Goal: Task Accomplishment & Management: Manage account settings

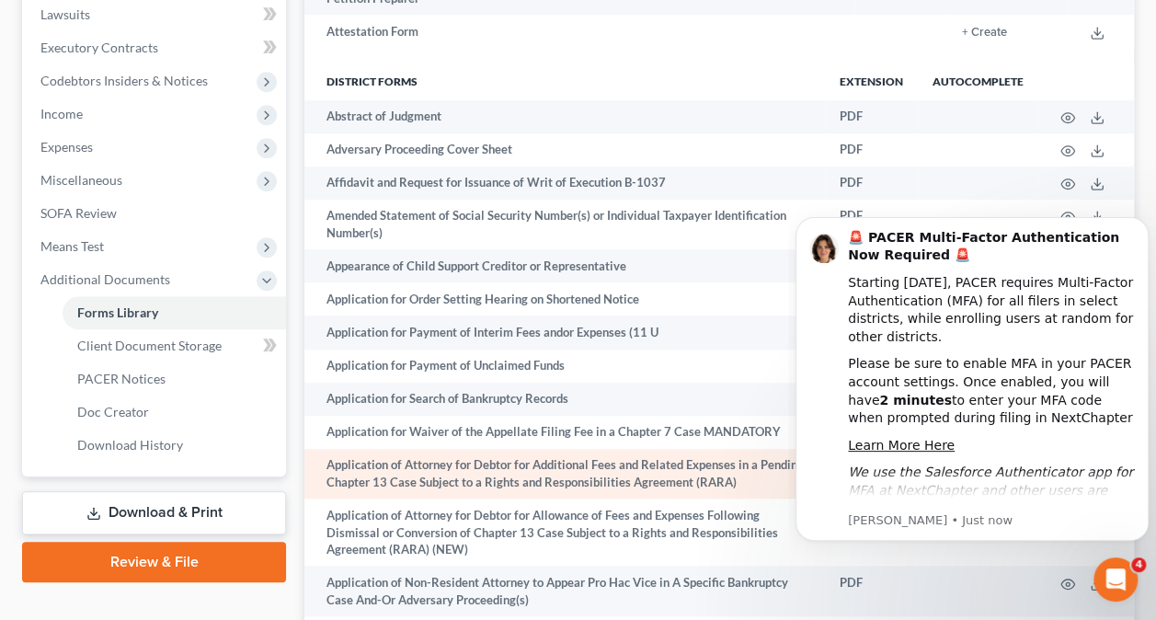
scroll to position [554, 0]
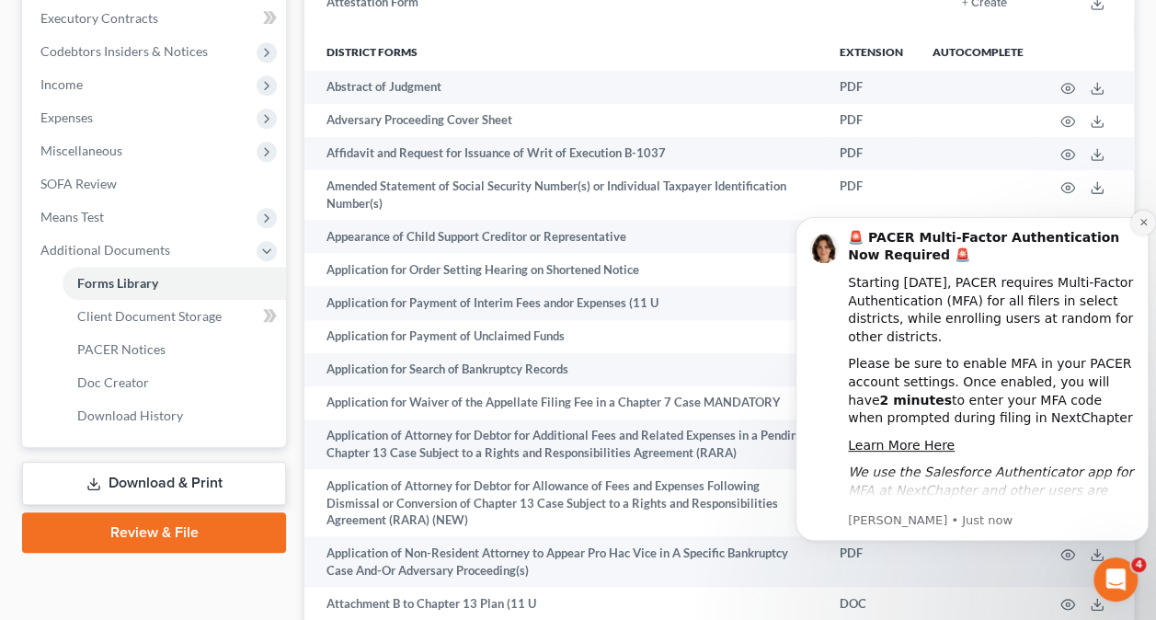
click at [1141, 220] on icon "Dismiss notification" at bounding box center [1142, 222] width 6 height 6
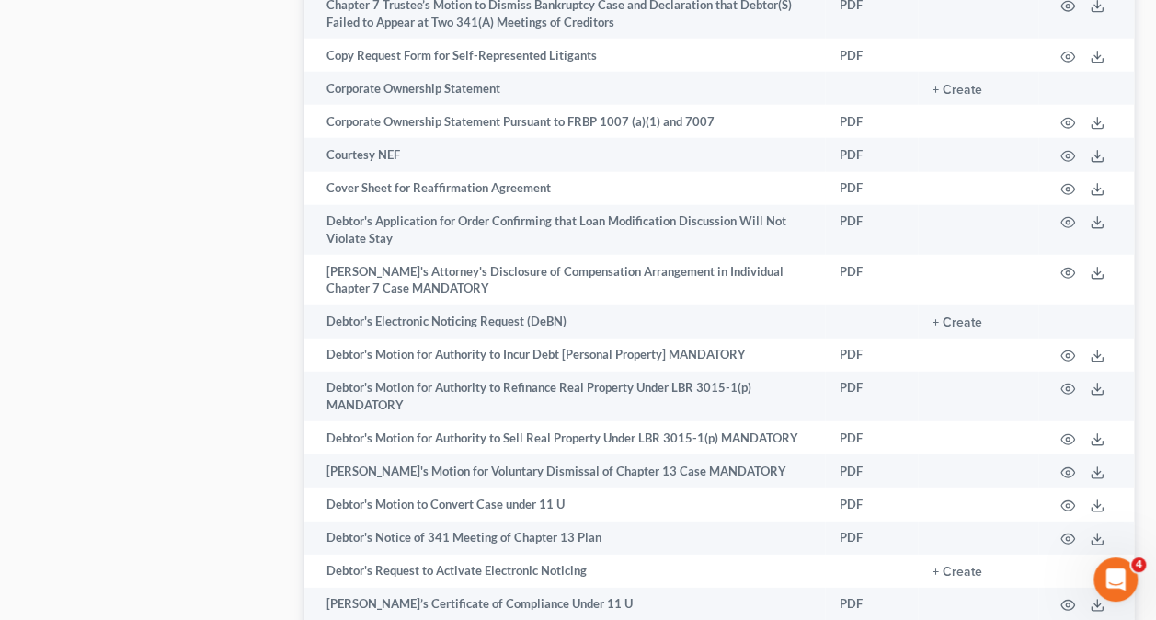
scroll to position [2301, 0]
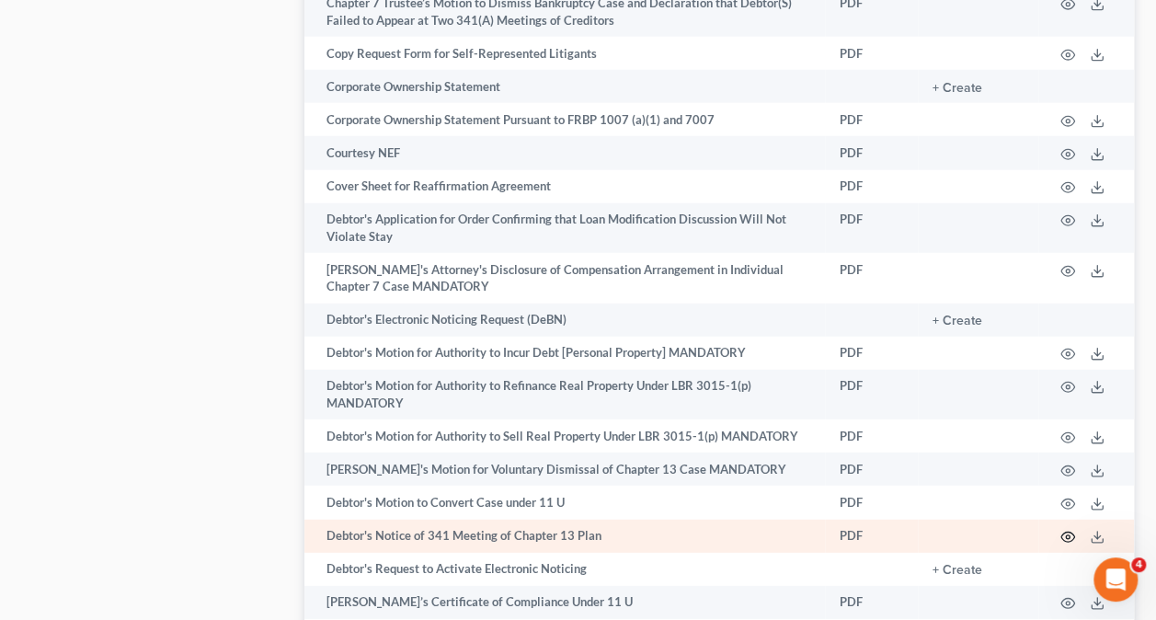
click at [1065, 544] on icon "button" at bounding box center [1067, 537] width 15 height 15
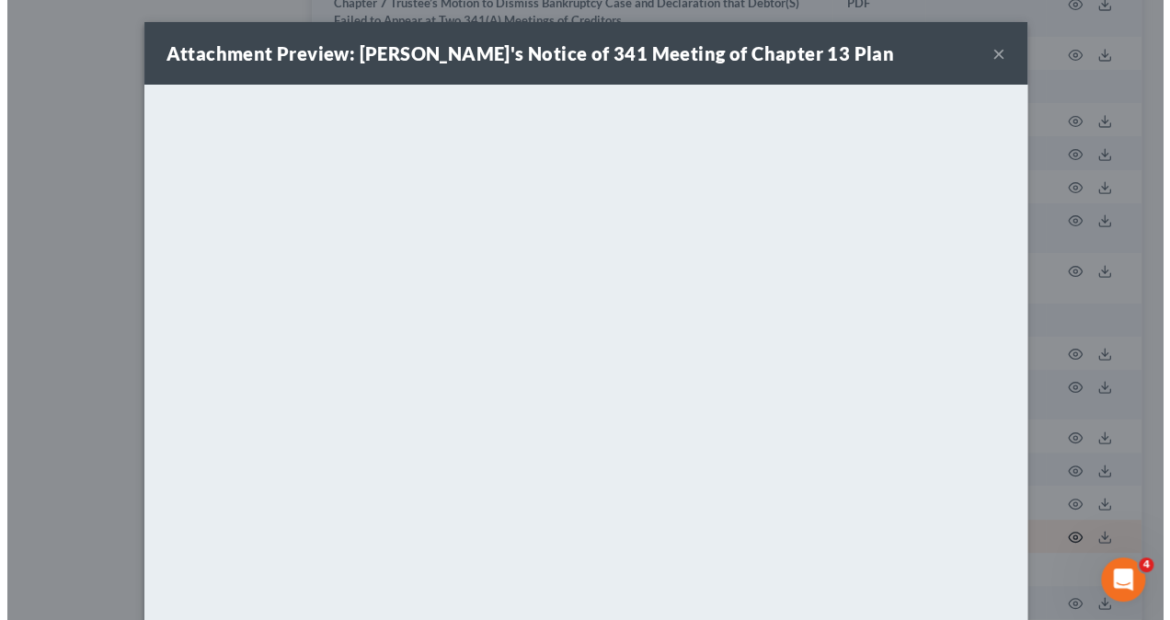
scroll to position [2268, 0]
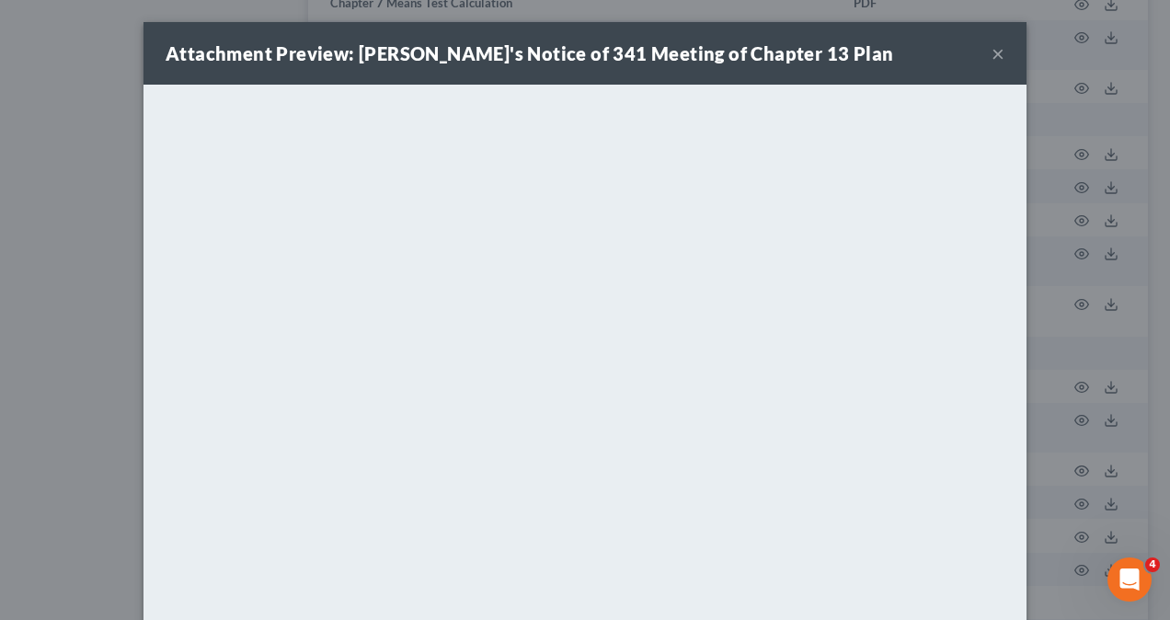
click at [991, 54] on button "×" at bounding box center [997, 53] width 13 height 22
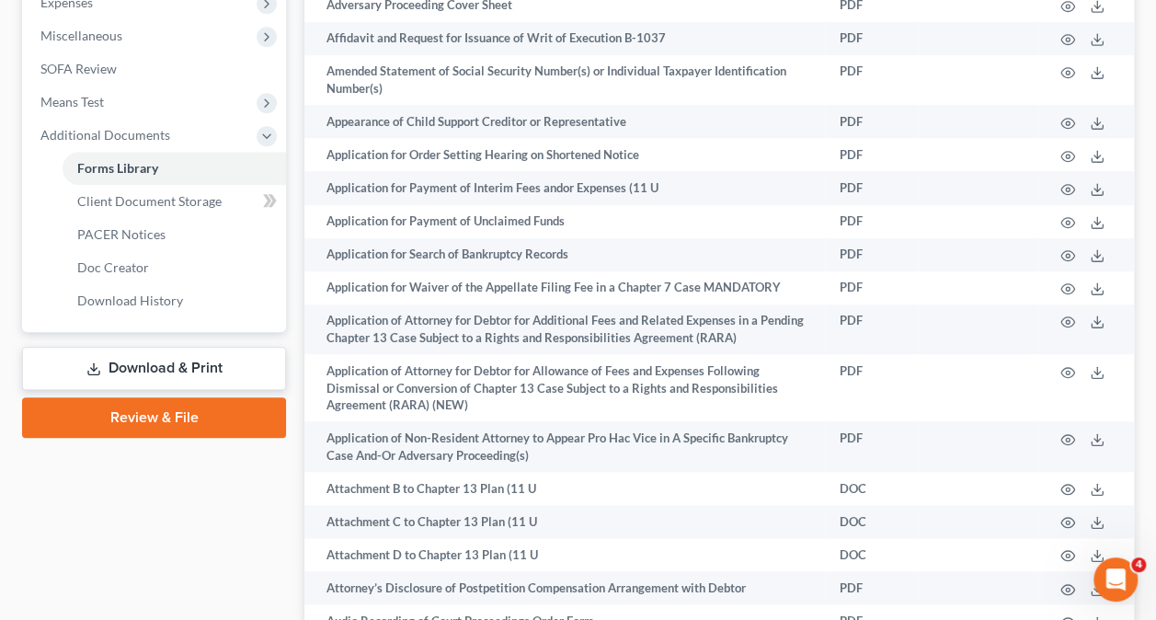
scroll to position [736, 0]
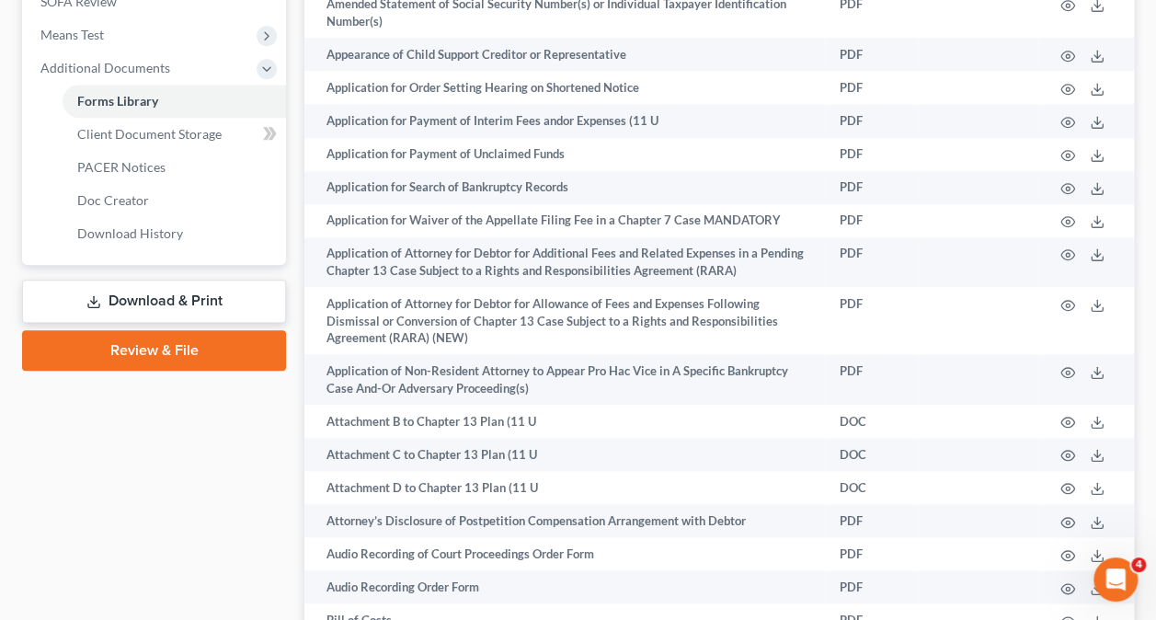
click at [153, 304] on link "Download & Print" at bounding box center [154, 301] width 264 height 43
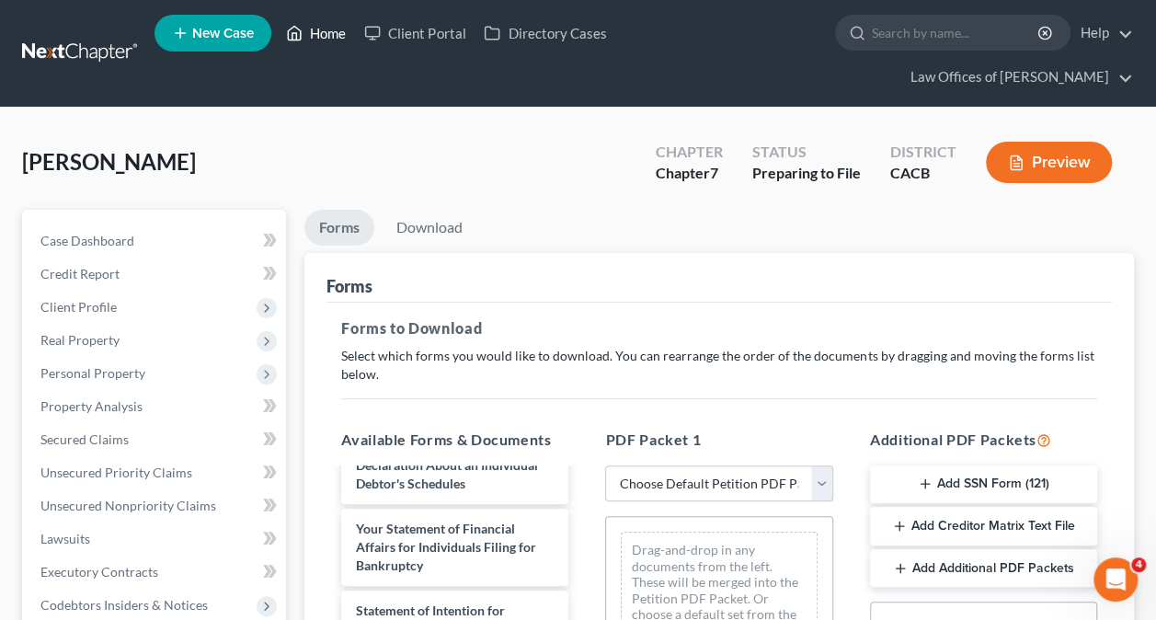
click at [311, 30] on link "Home" at bounding box center [316, 33] width 78 height 33
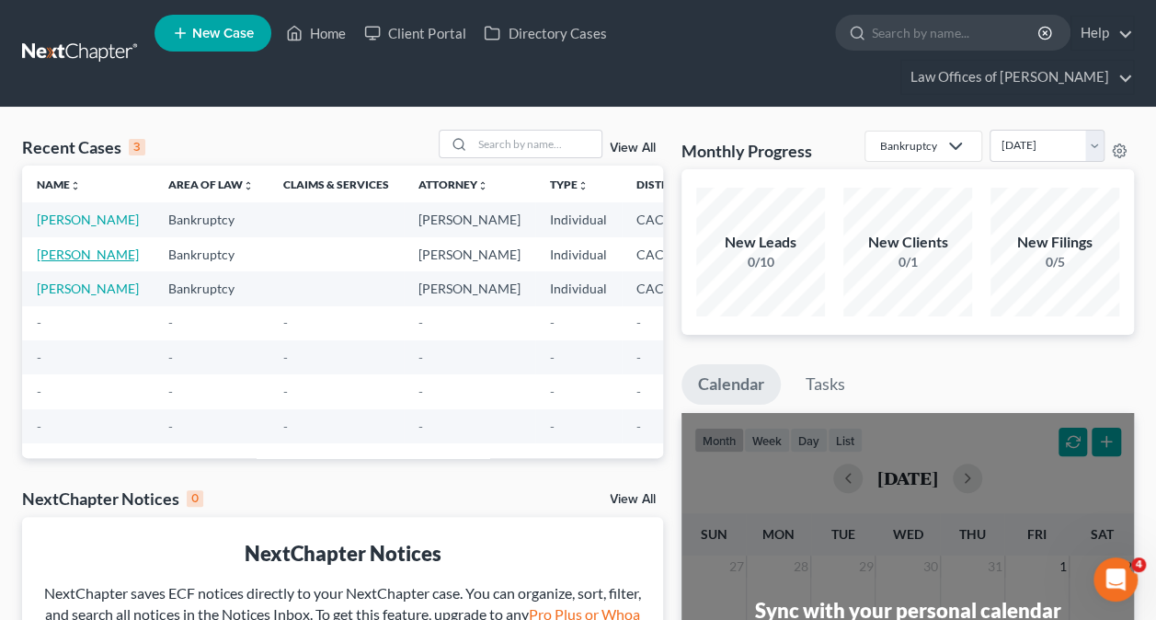
click at [48, 262] on link "[PERSON_NAME]" at bounding box center [88, 254] width 102 height 16
select select "6"
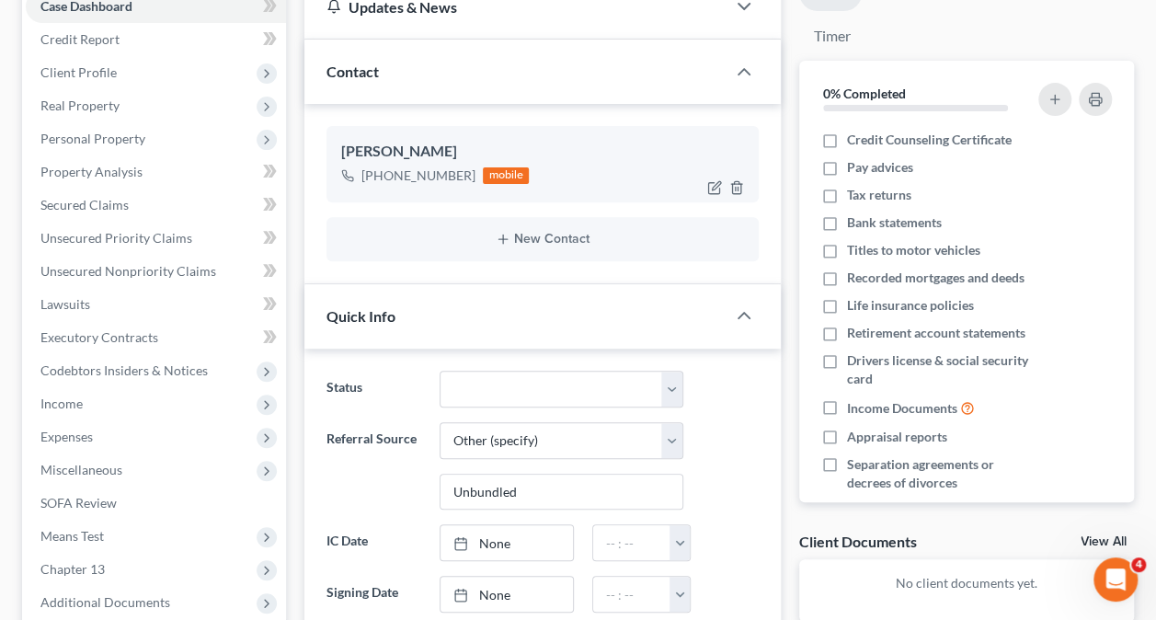
scroll to position [460, 0]
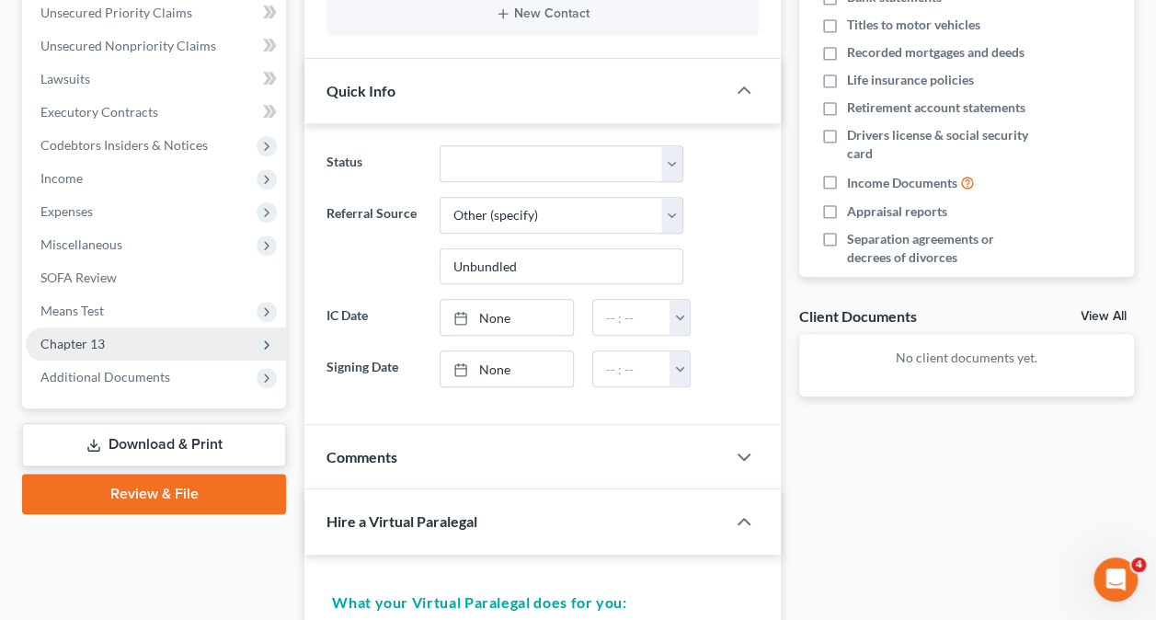
click at [81, 333] on span "Chapter 13" at bounding box center [156, 343] width 260 height 33
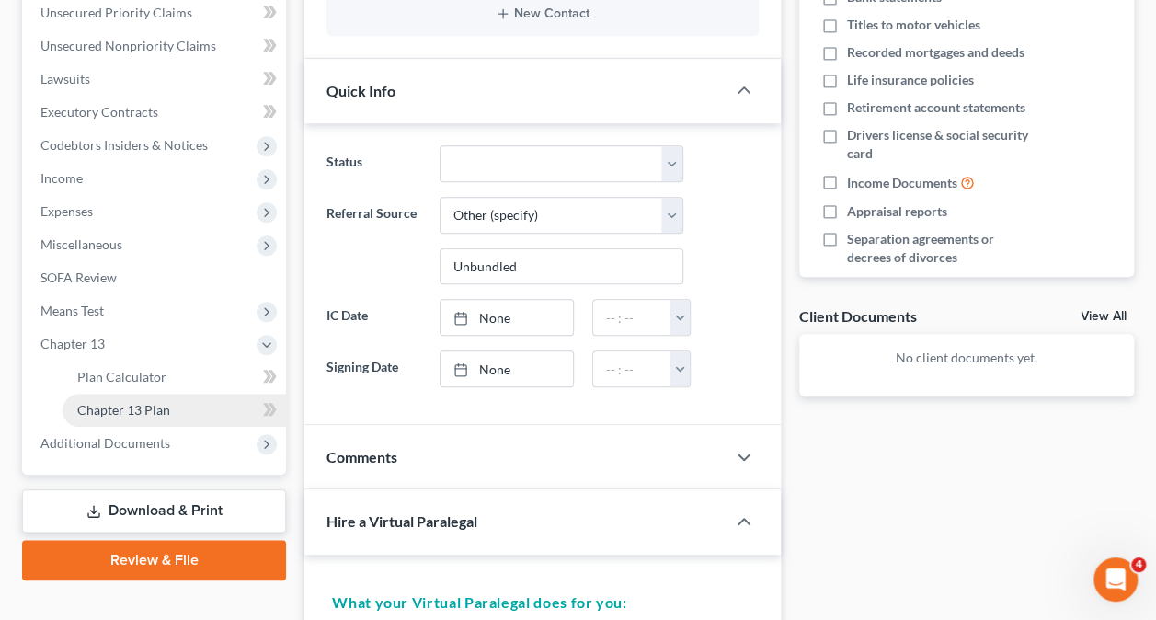
click at [143, 408] on span "Chapter 13 Plan" at bounding box center [123, 410] width 93 height 16
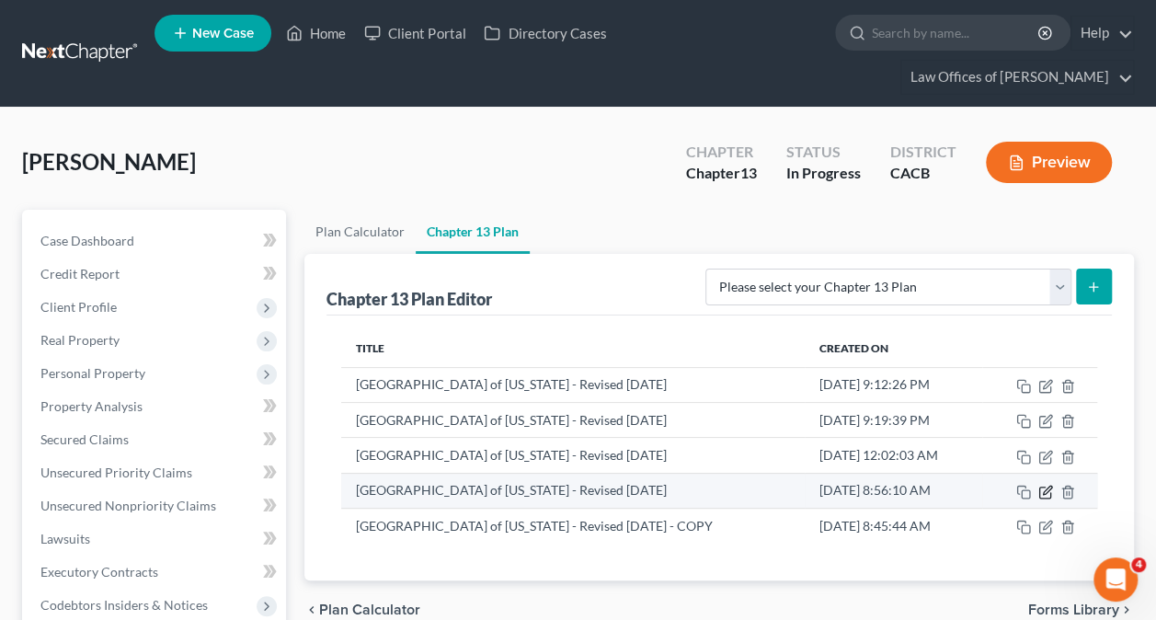
click at [1045, 490] on icon "button" at bounding box center [1047, 490] width 8 height 8
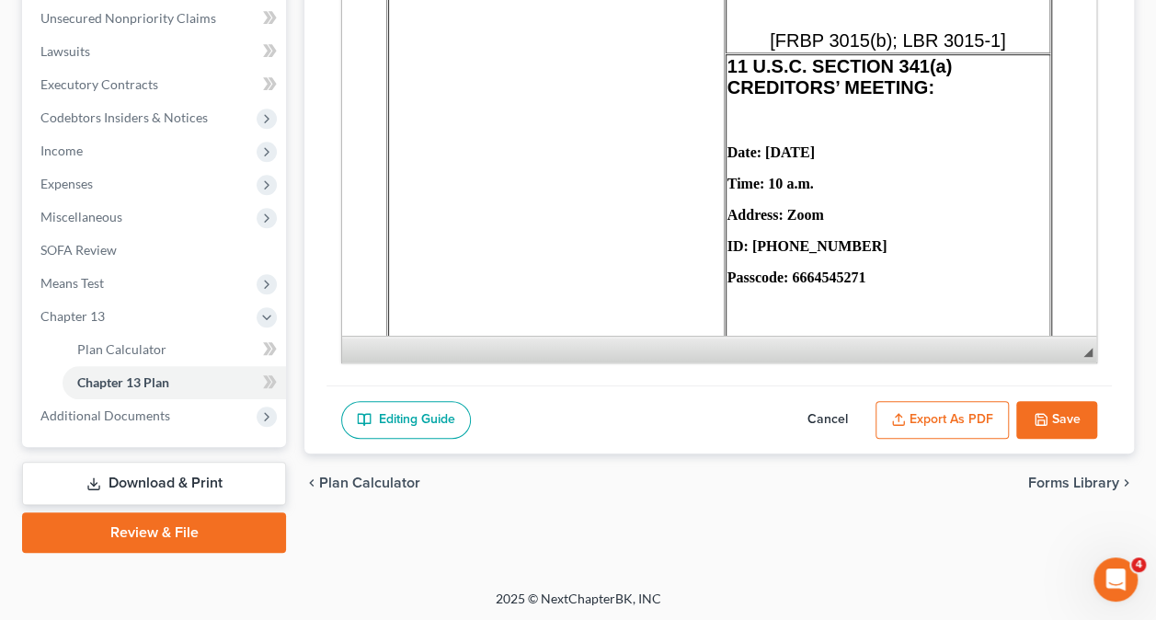
scroll to position [920, 0]
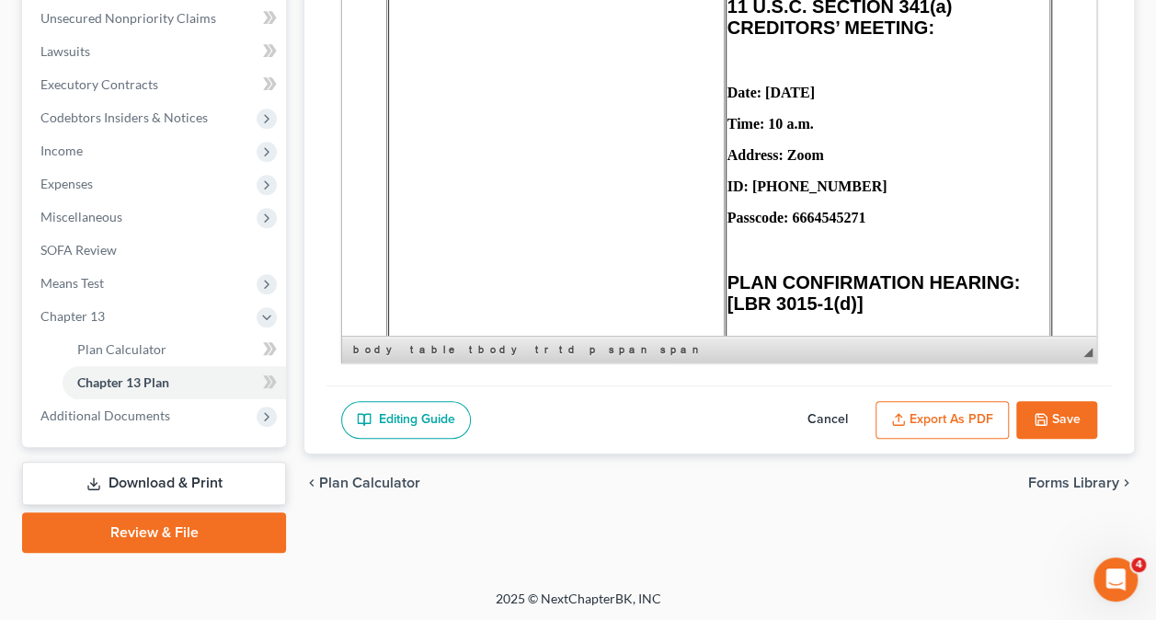
drag, startPoint x: 897, startPoint y: 120, endPoint x: 789, endPoint y: 124, distance: 108.6
click at [789, 101] on p "Date: [DATE]" at bounding box center [887, 93] width 321 height 17
drag, startPoint x: 841, startPoint y: 152, endPoint x: 786, endPoint y: 162, distance: 56.1
click at [789, 132] on p "Time: 10 a.m." at bounding box center [887, 124] width 321 height 17
drag, startPoint x: 854, startPoint y: 187, endPoint x: 809, endPoint y: 183, distance: 45.2
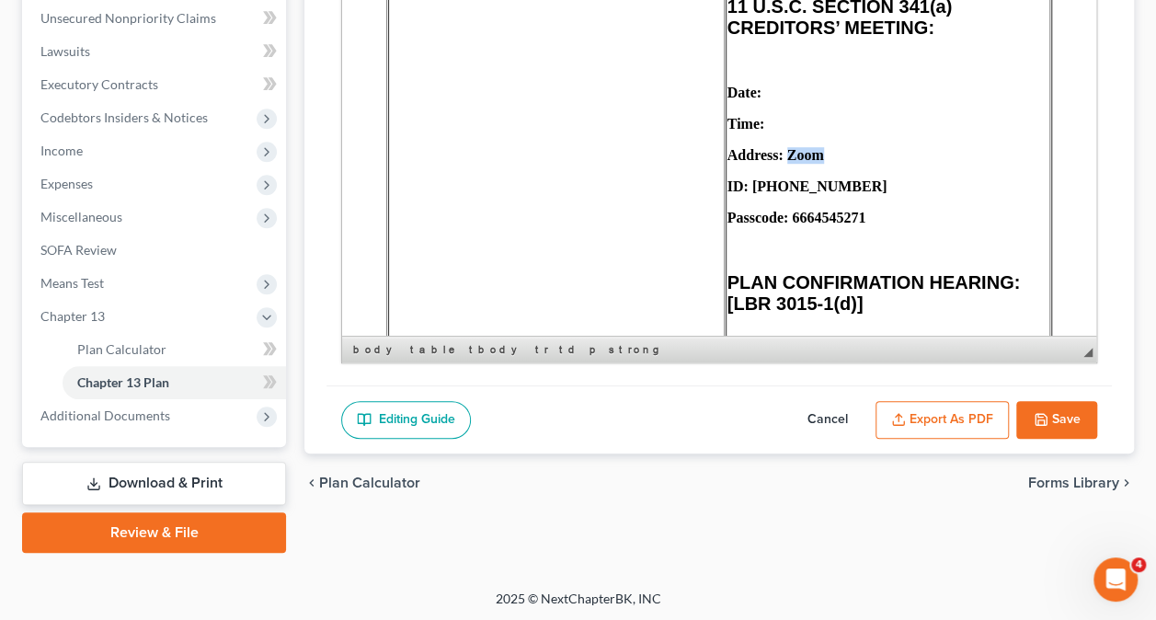
click at [809, 164] on p "Address: Zoom" at bounding box center [887, 155] width 321 height 17
drag, startPoint x: 940, startPoint y: 215, endPoint x: 813, endPoint y: 209, distance: 127.1
click at [813, 195] on p "ID: [PHONE_NUMBER]" at bounding box center [887, 186] width 321 height 17
click at [814, 194] on strong "ID: [PHONE_NUMBER]" at bounding box center [807, 186] width 160 height 16
drag, startPoint x: 953, startPoint y: 249, endPoint x: 801, endPoint y: 244, distance: 151.8
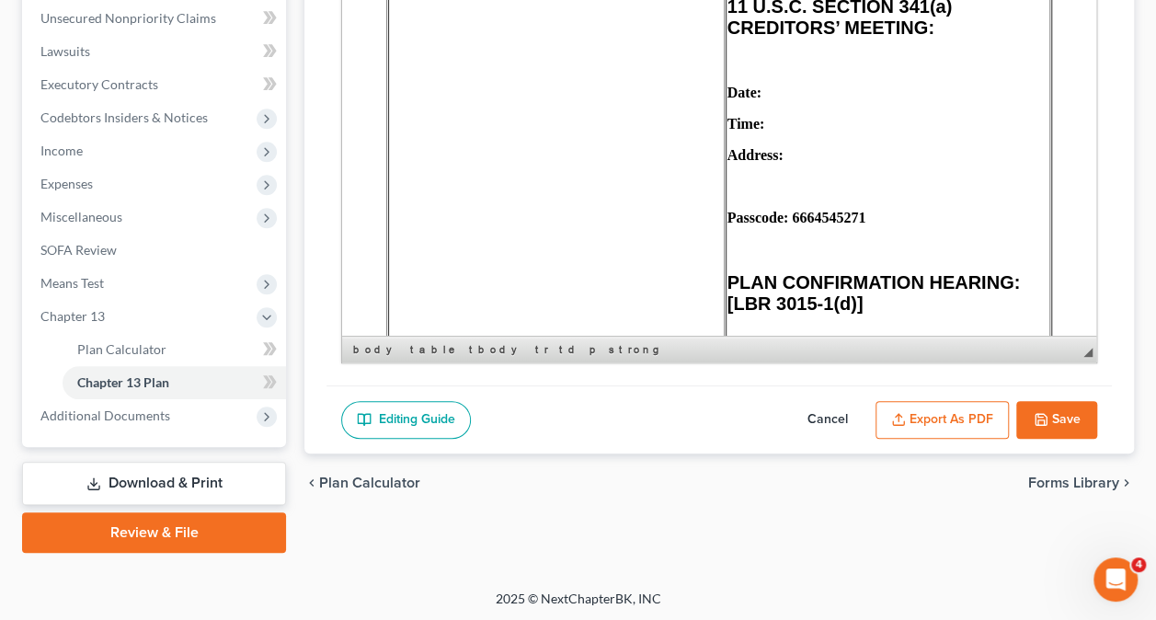
click at [801, 226] on p "Passcode: 6664545271" at bounding box center [887, 218] width 321 height 17
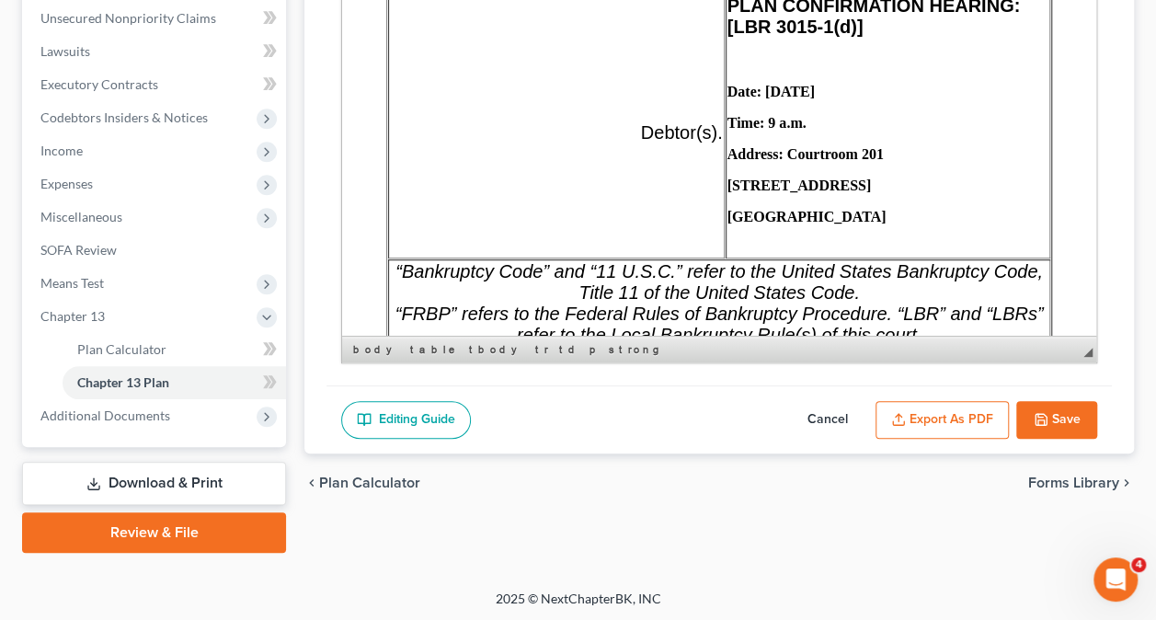
scroll to position [1195, 0]
click at [815, 100] on strong "Date: [DATE]" at bounding box center [770, 93] width 87 height 16
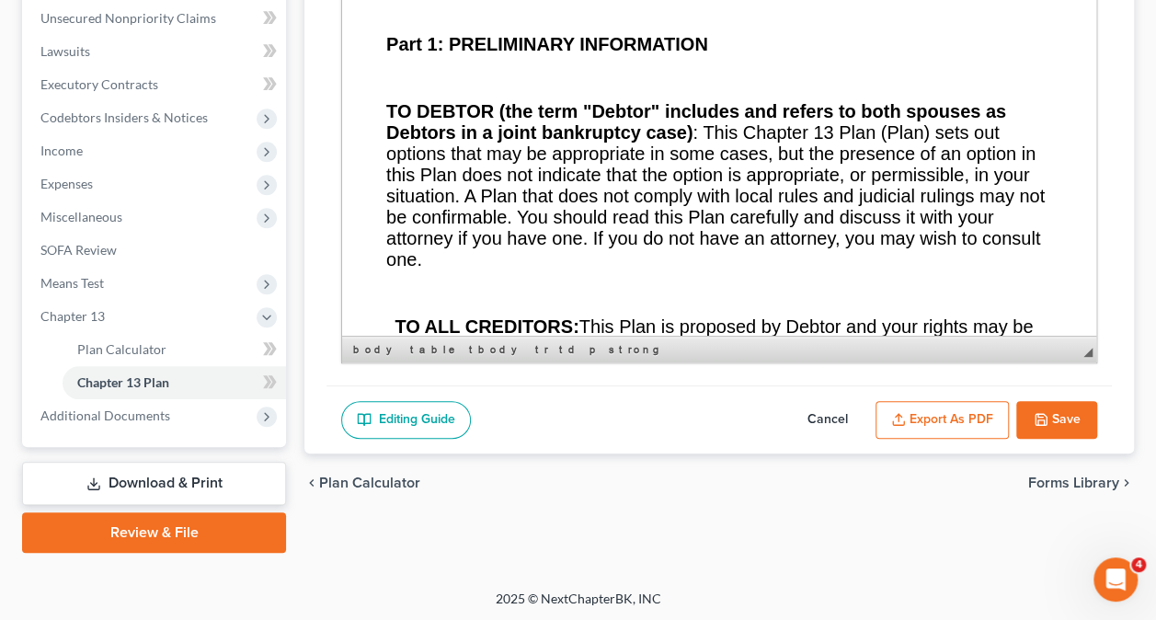
scroll to position [1655, 0]
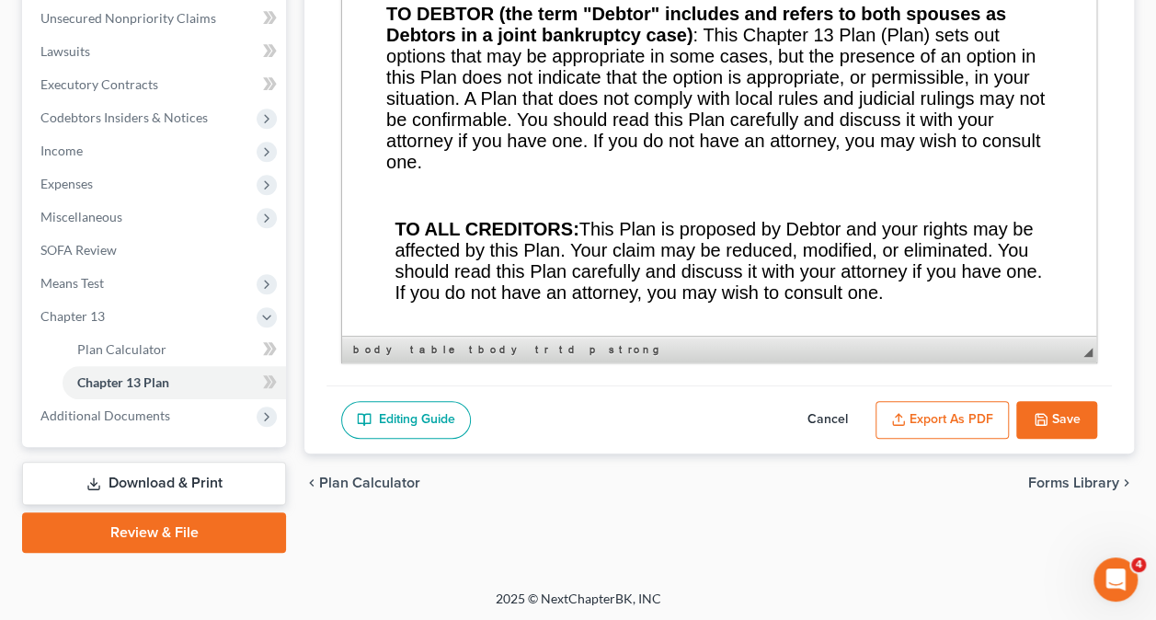
click at [1062, 410] on button "Save" at bounding box center [1056, 420] width 81 height 39
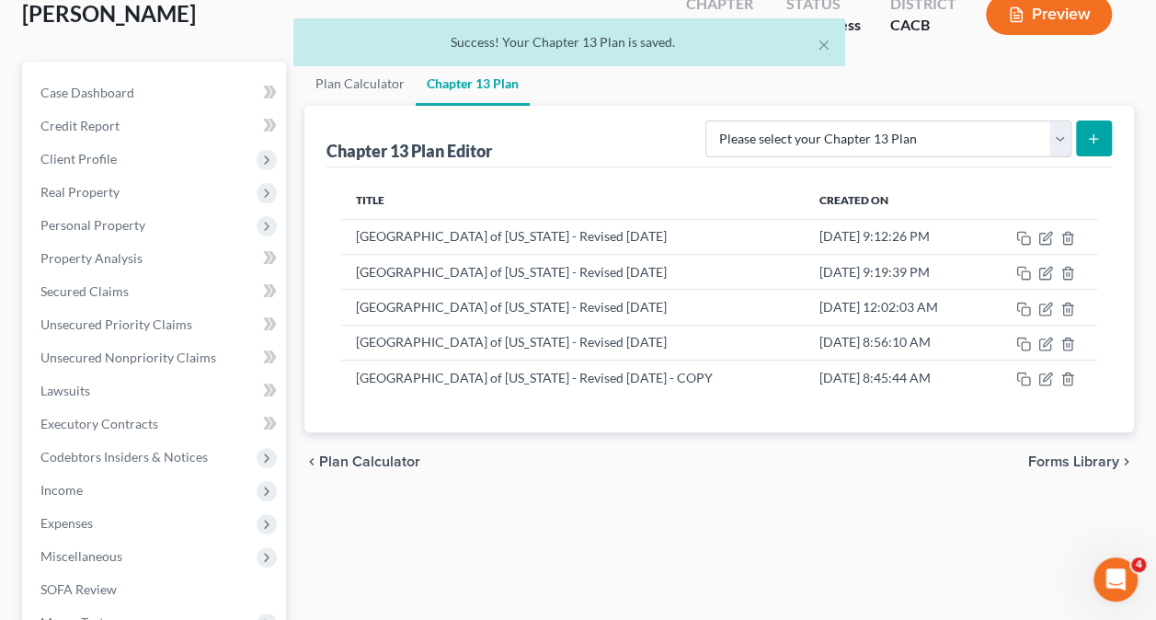
scroll to position [120, 0]
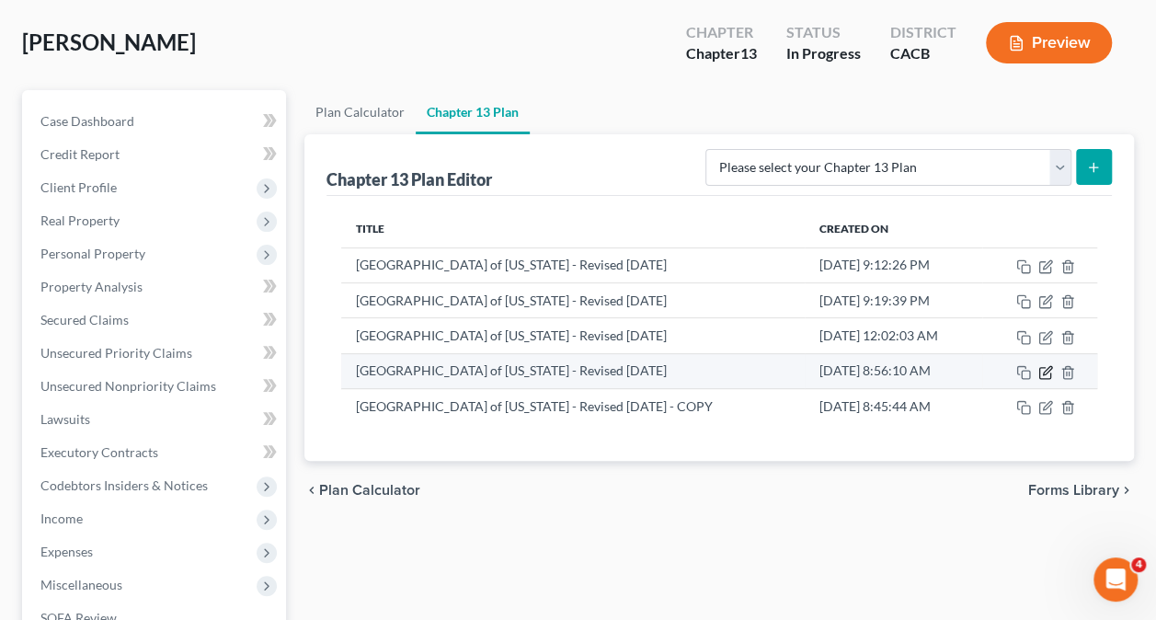
click at [1043, 371] on icon "button" at bounding box center [1047, 370] width 8 height 8
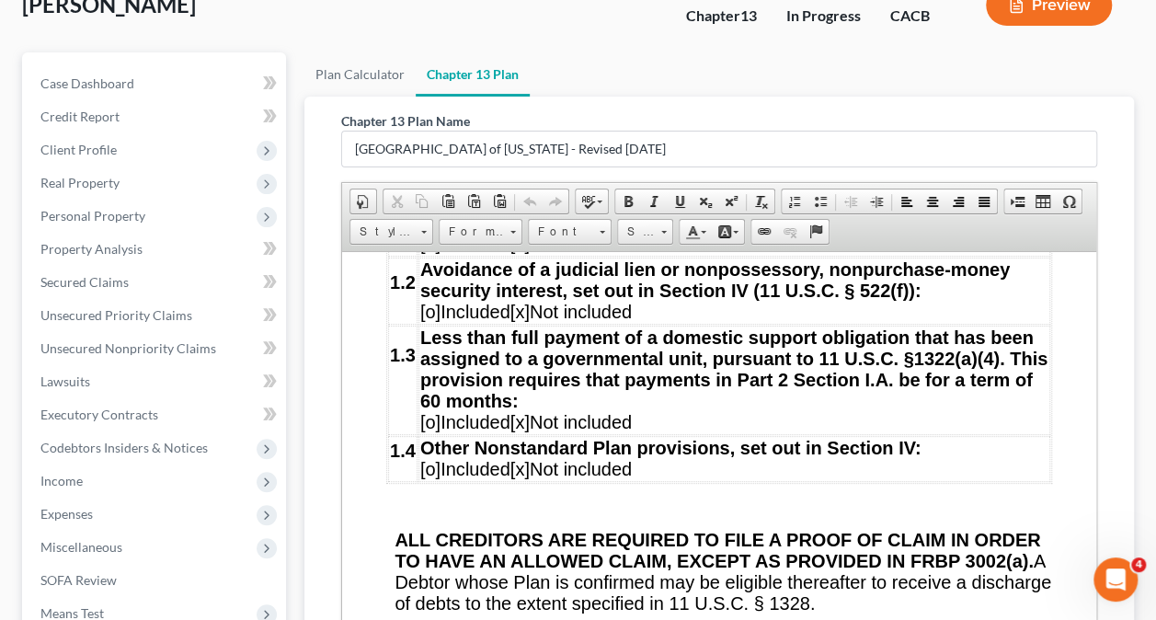
scroll to position [487, 0]
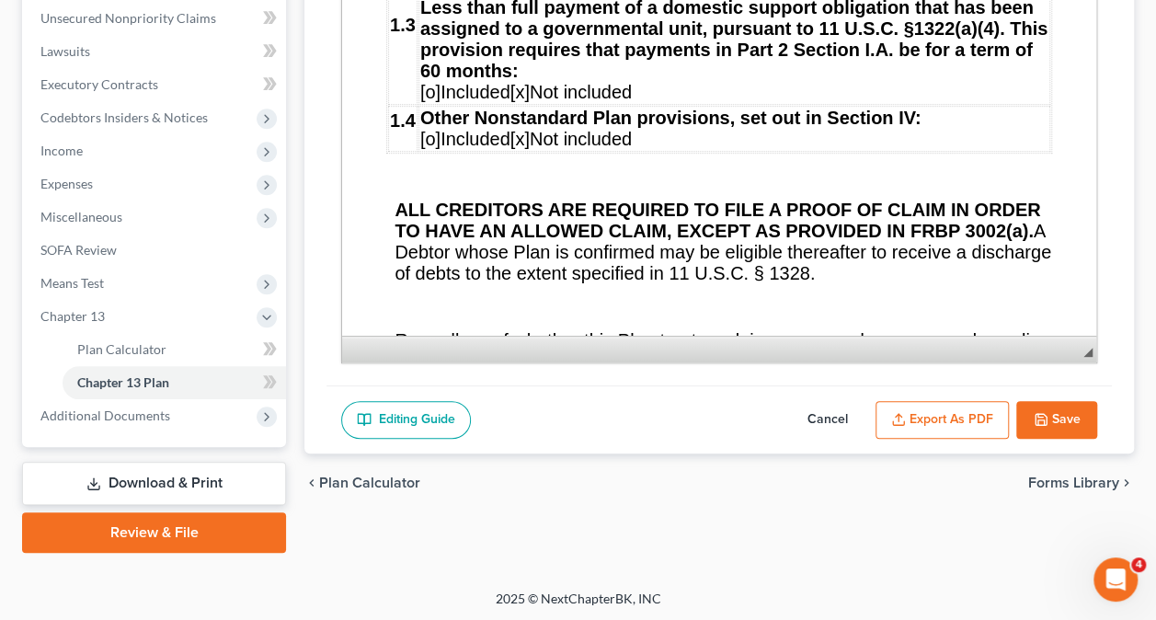
click at [177, 480] on link "Download & Print" at bounding box center [154, 483] width 264 height 43
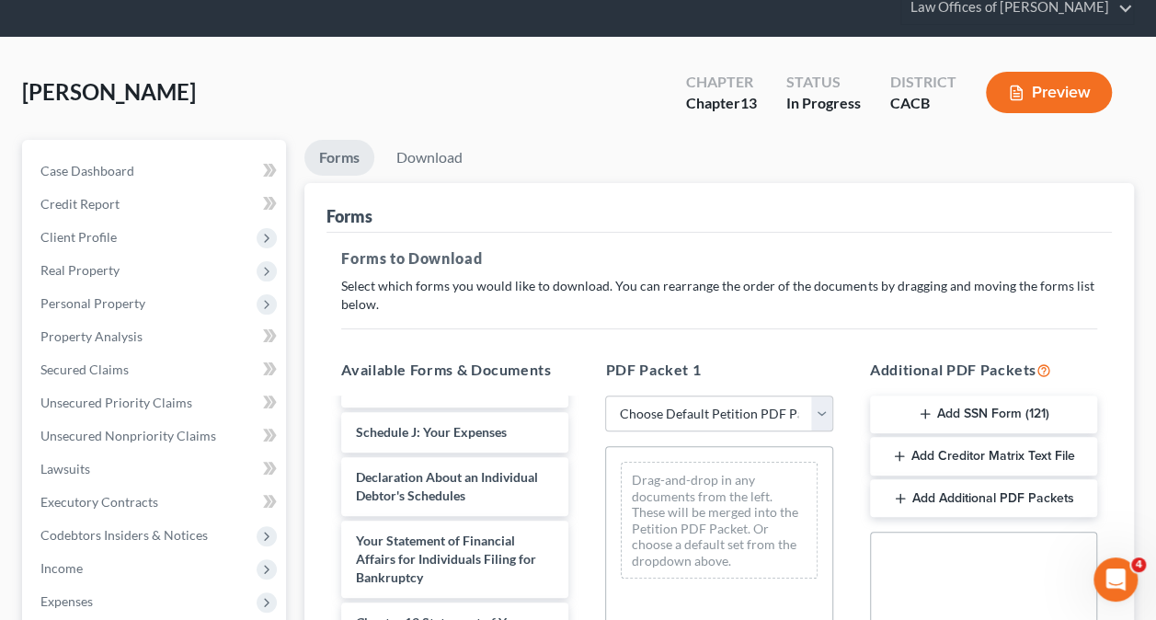
scroll to position [184, 0]
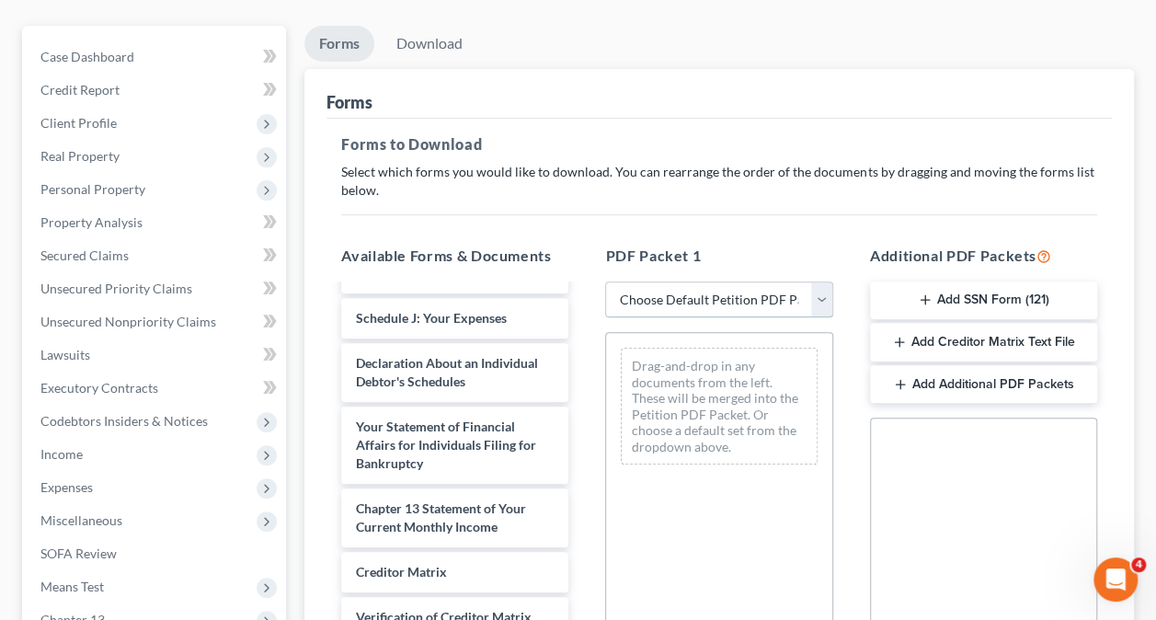
click at [744, 298] on select "Choose Default Petition PDF Packet Complete Bankruptcy Petition (all forms and …" at bounding box center [718, 299] width 227 height 37
click at [1061, 574] on div "Social Security Number Statement of Social Security Number Creditor Matrix Text…" at bounding box center [983, 626] width 227 height 418
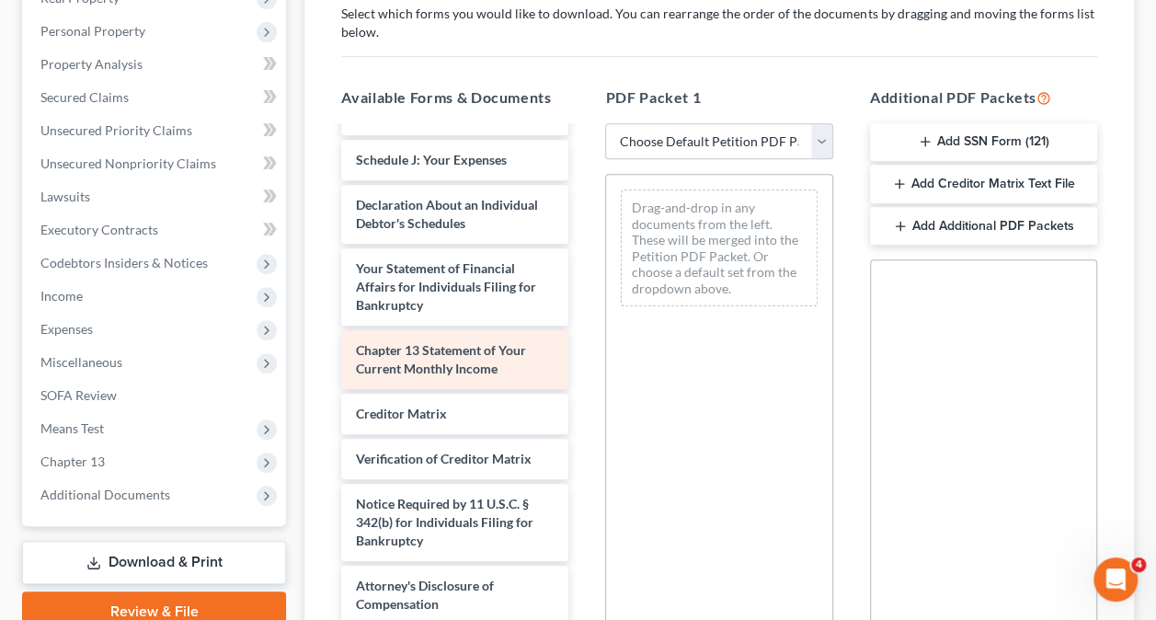
scroll to position [368, 0]
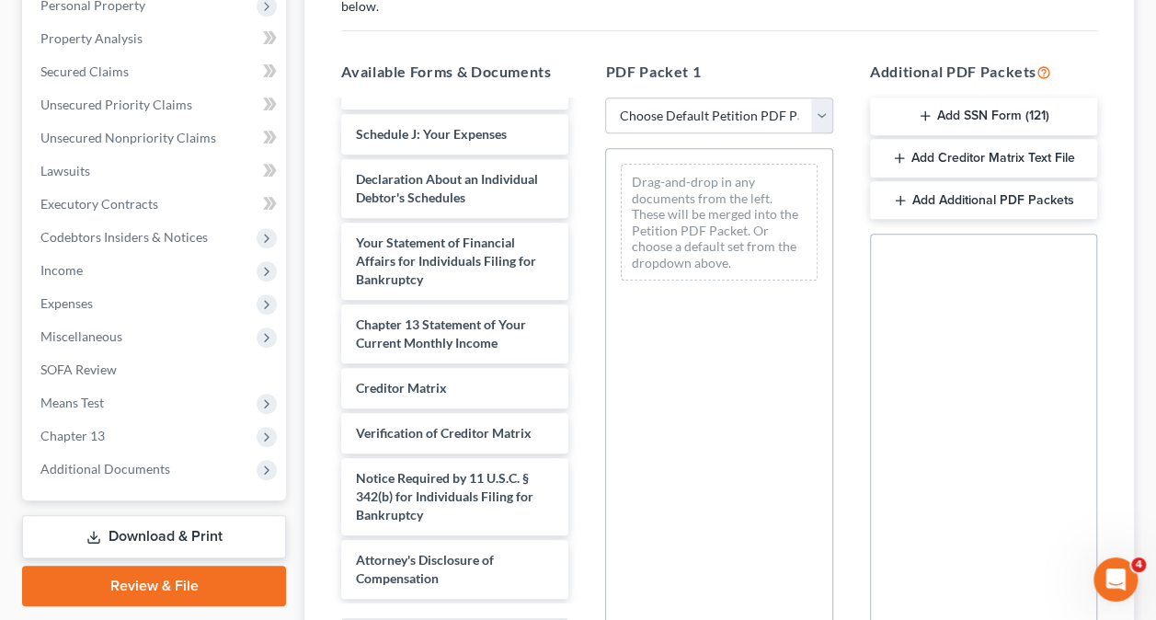
click at [943, 197] on button "Add Additional PDF Packets" at bounding box center [983, 200] width 227 height 39
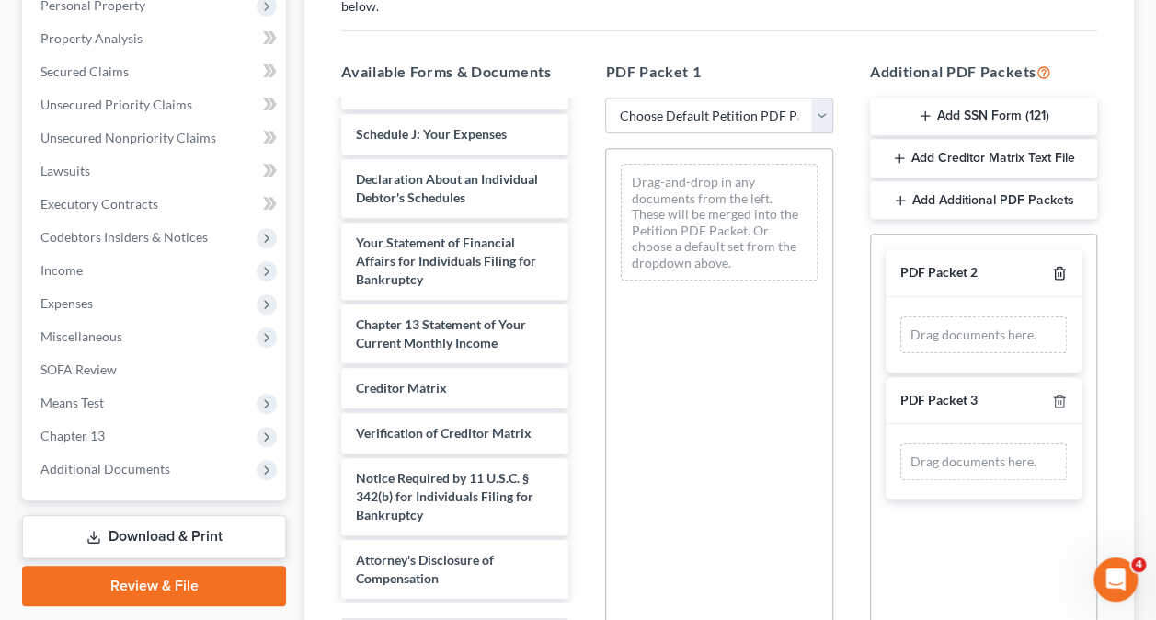
click at [1057, 269] on icon "button" at bounding box center [1059, 273] width 15 height 15
click at [1059, 269] on icon "button" at bounding box center [1059, 273] width 15 height 15
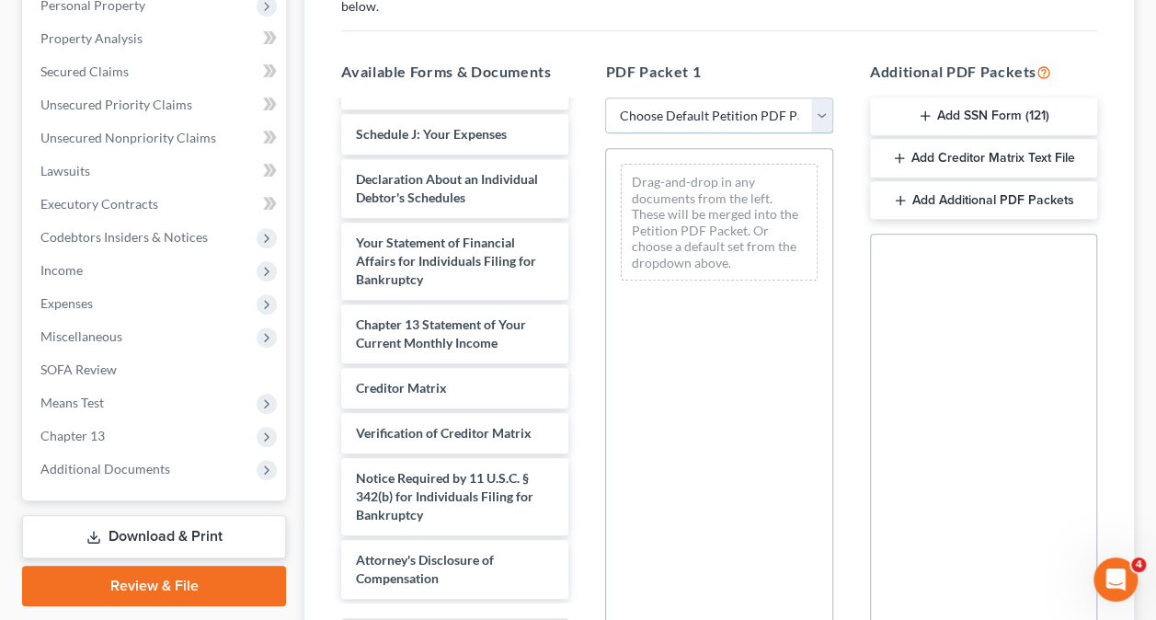
click at [816, 111] on select "Choose Default Petition PDF Packet Complete Bankruptcy Petition (all forms and …" at bounding box center [718, 115] width 227 height 37
click at [749, 74] on h5 "PDF Packet 1" at bounding box center [718, 72] width 227 height 22
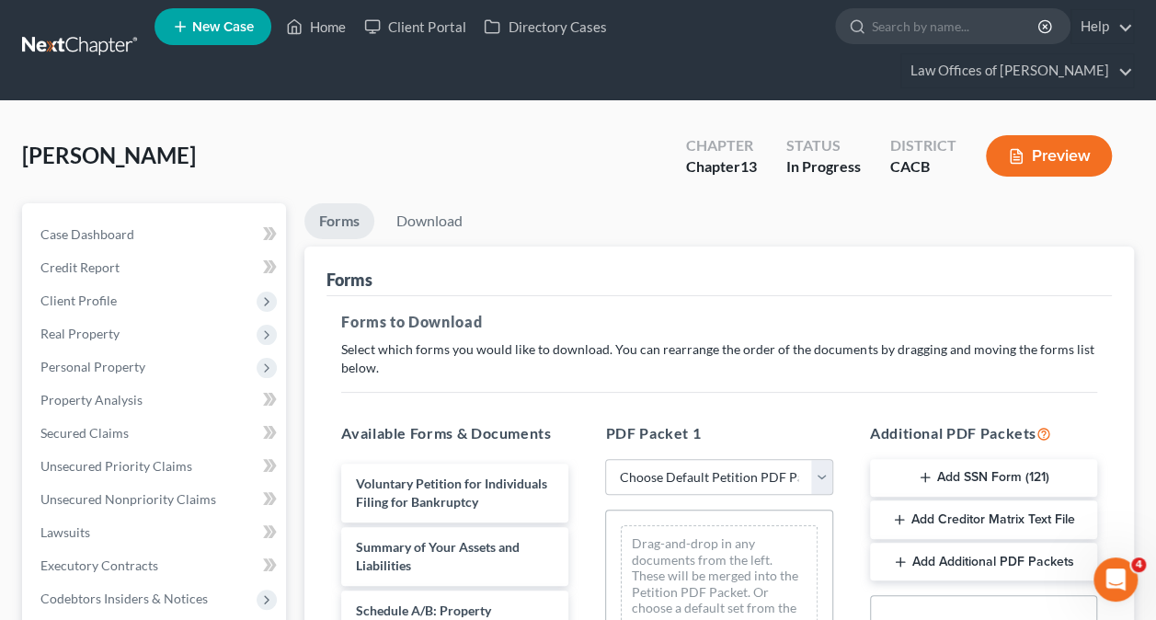
scroll to position [0, 0]
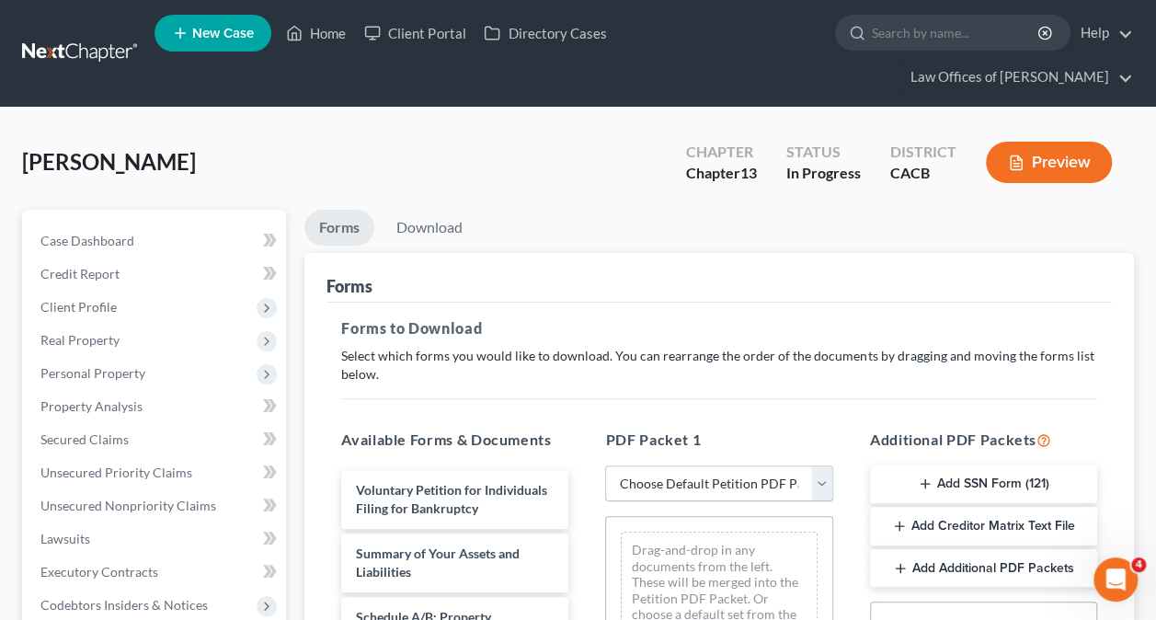
click at [726, 480] on select "Choose Default Petition PDF Packet Complete Bankruptcy Petition (all forms and …" at bounding box center [718, 483] width 227 height 37
select select "0"
click at [605, 465] on select "Choose Default Petition PDF Packet Complete Bankruptcy Petition (all forms and …" at bounding box center [718, 483] width 227 height 37
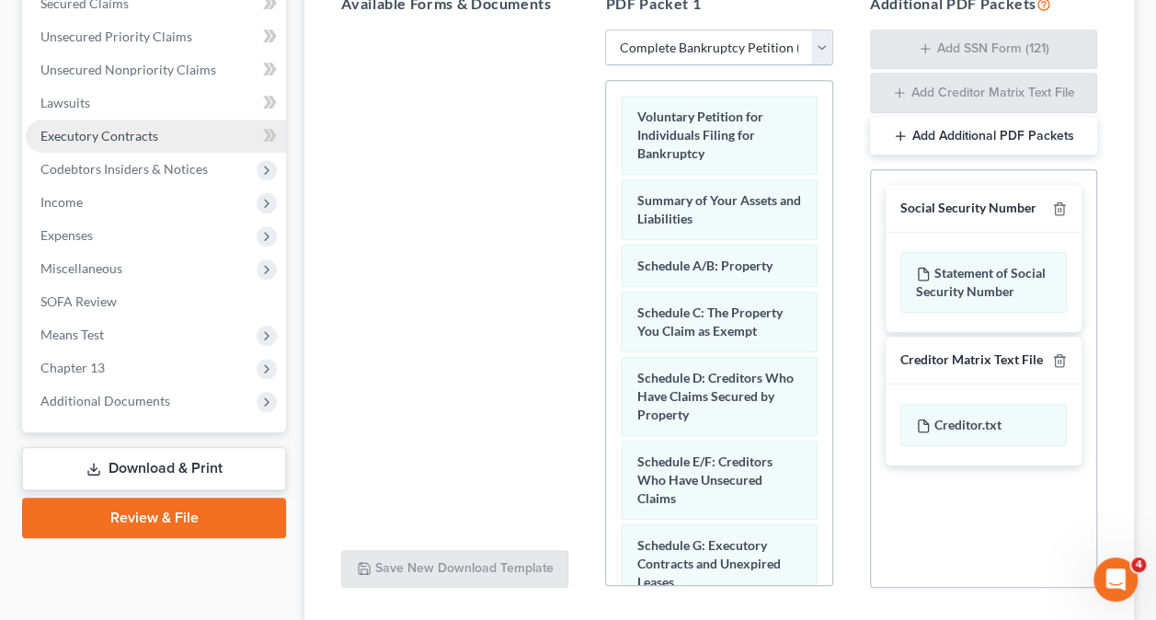
scroll to position [460, 0]
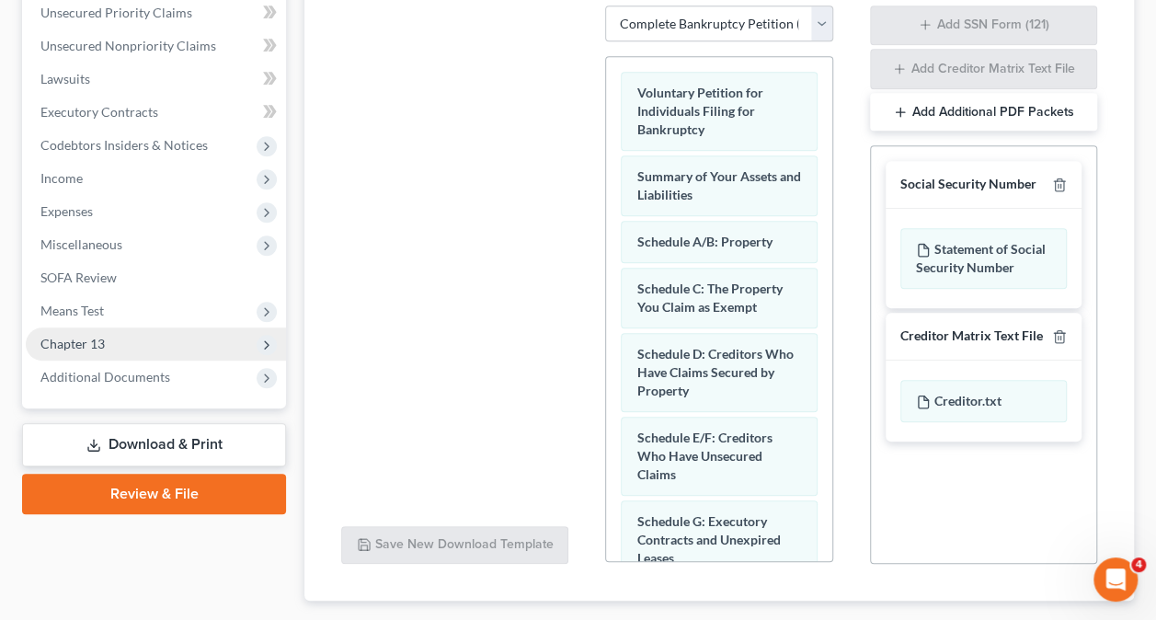
click at [114, 337] on span "Chapter 13" at bounding box center [156, 343] width 260 height 33
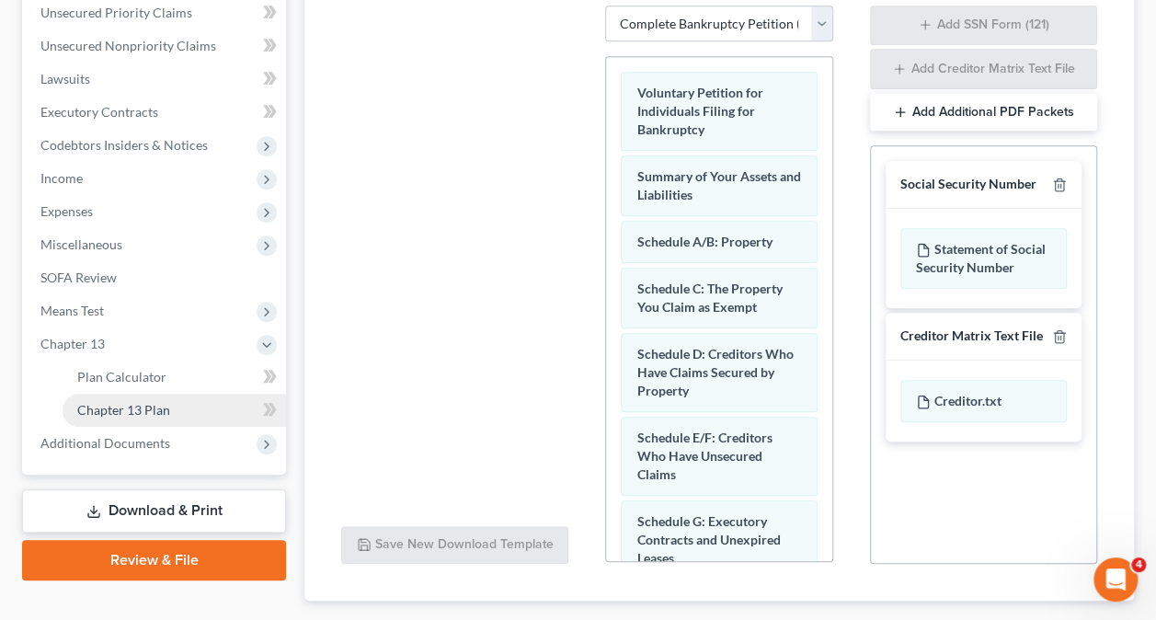
click at [147, 410] on span "Chapter 13 Plan" at bounding box center [123, 410] width 93 height 16
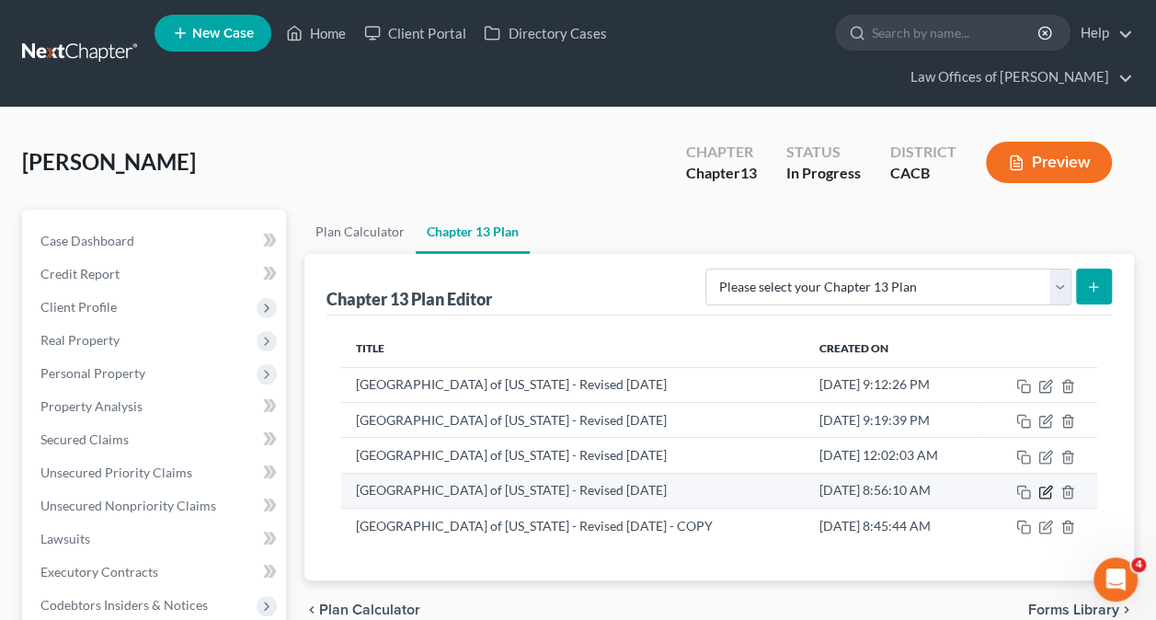
click at [1046, 493] on icon "button" at bounding box center [1045, 492] width 15 height 15
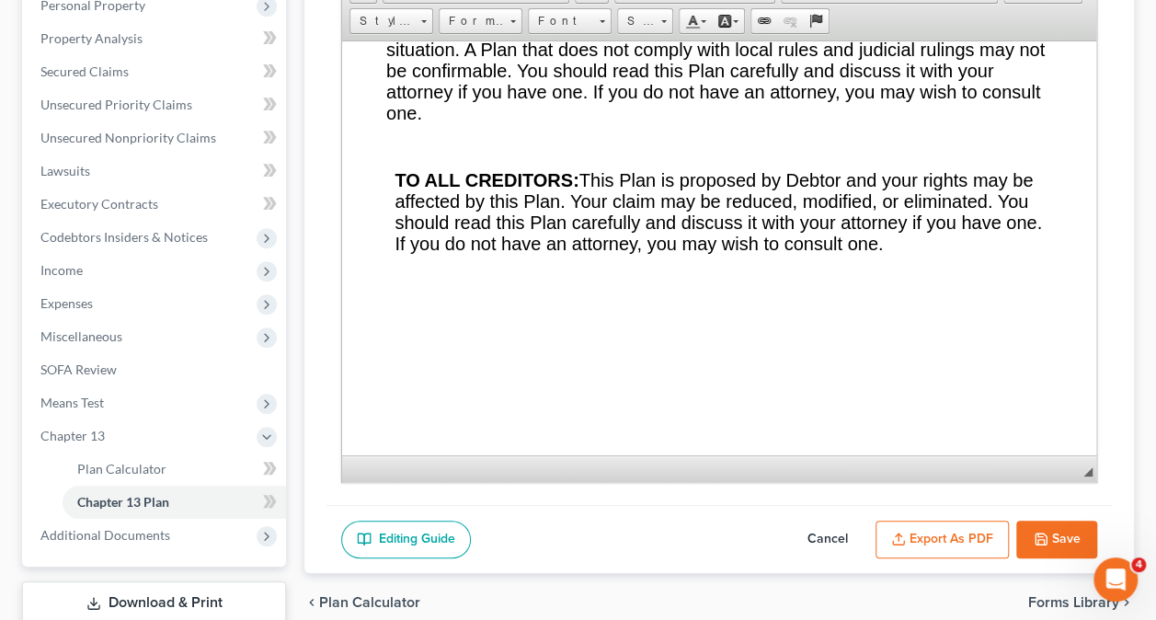
scroll to position [1839, 0]
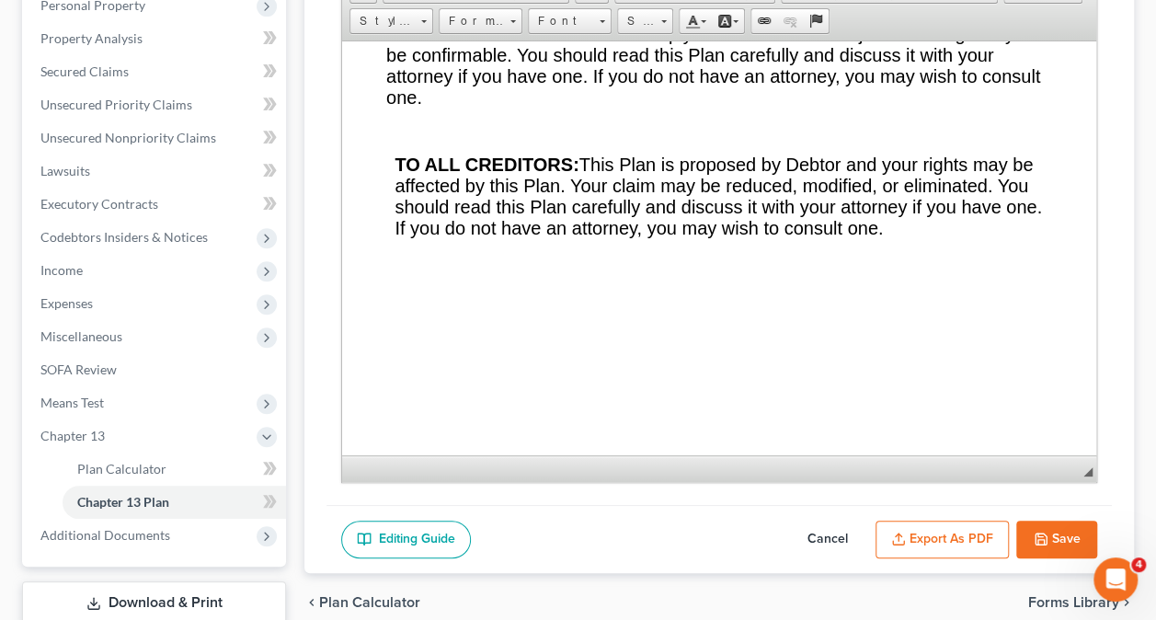
click at [959, 530] on button "Export as PDF" at bounding box center [941, 539] width 133 height 39
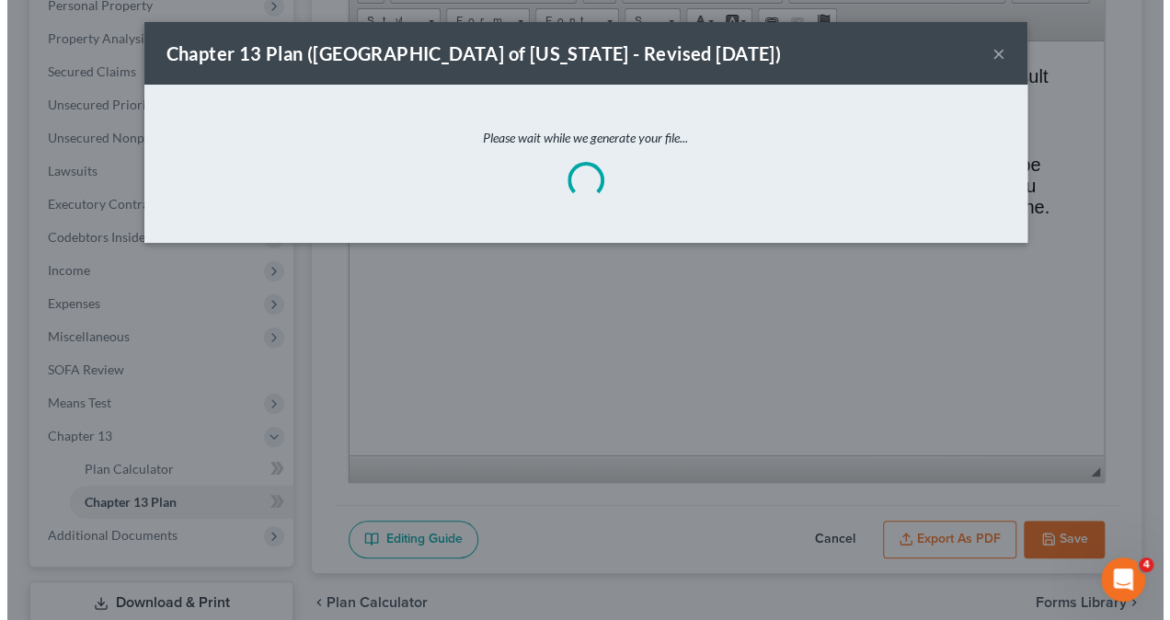
scroll to position [335, 0]
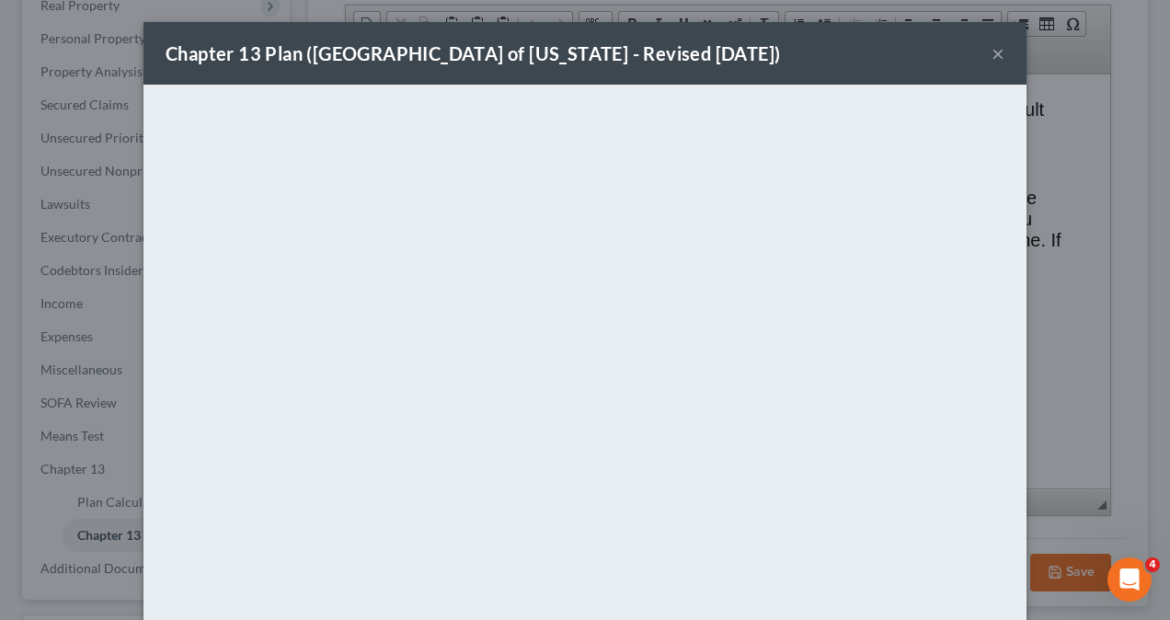
click at [993, 51] on button "×" at bounding box center [997, 53] width 13 height 22
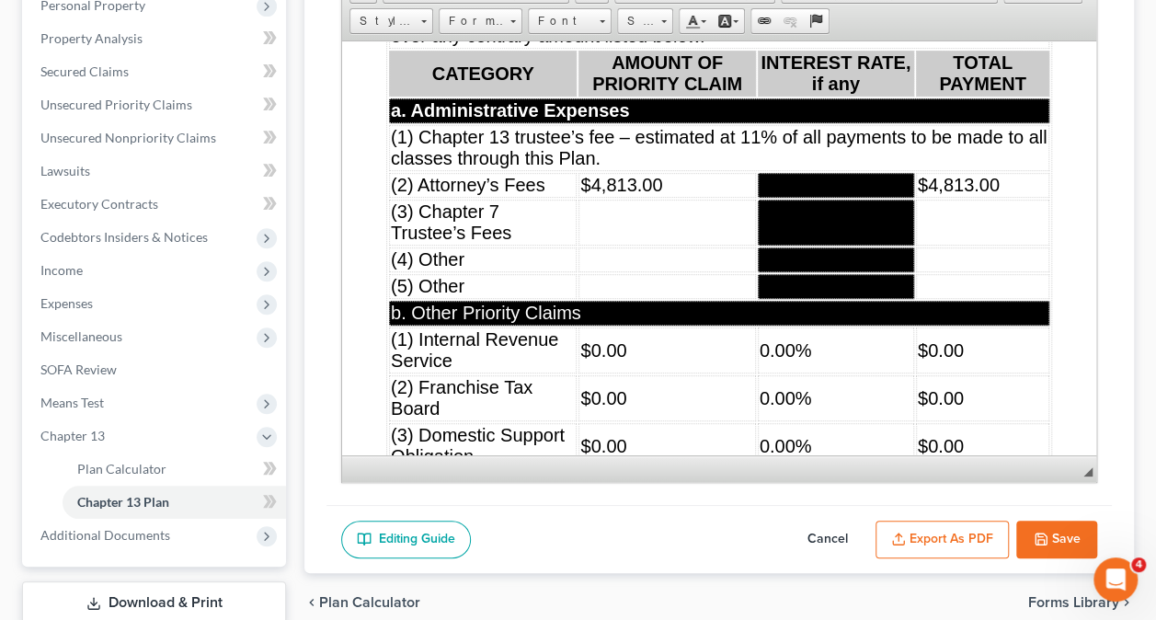
scroll to position [8552, 0]
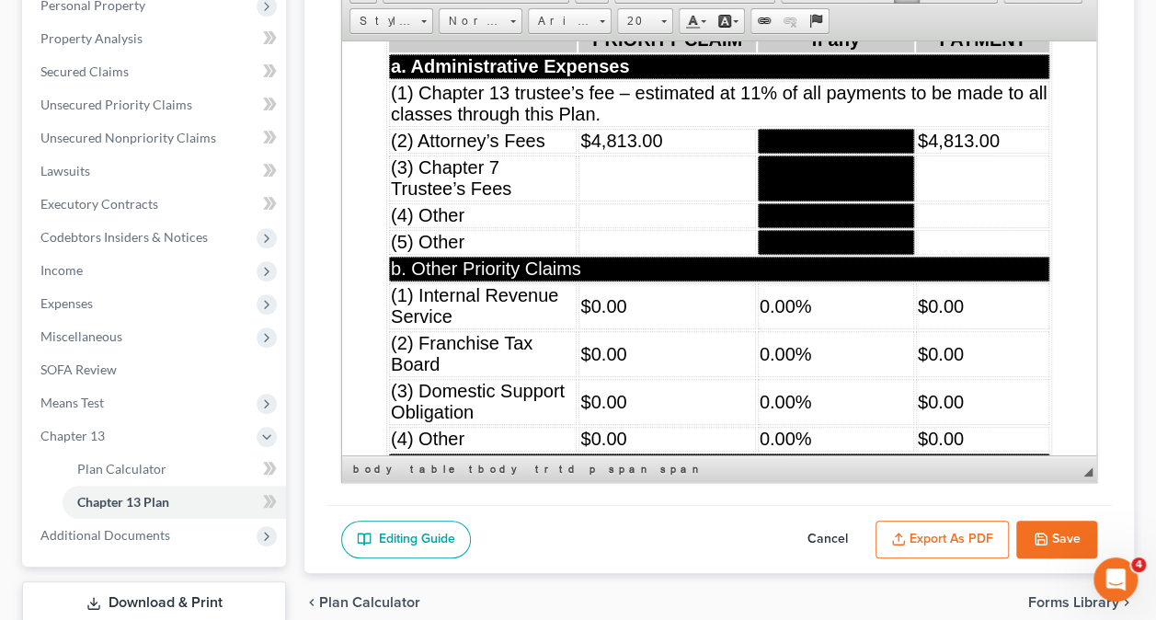
click at [661, 153] on td "$4,813.00" at bounding box center [666, 140] width 177 height 25
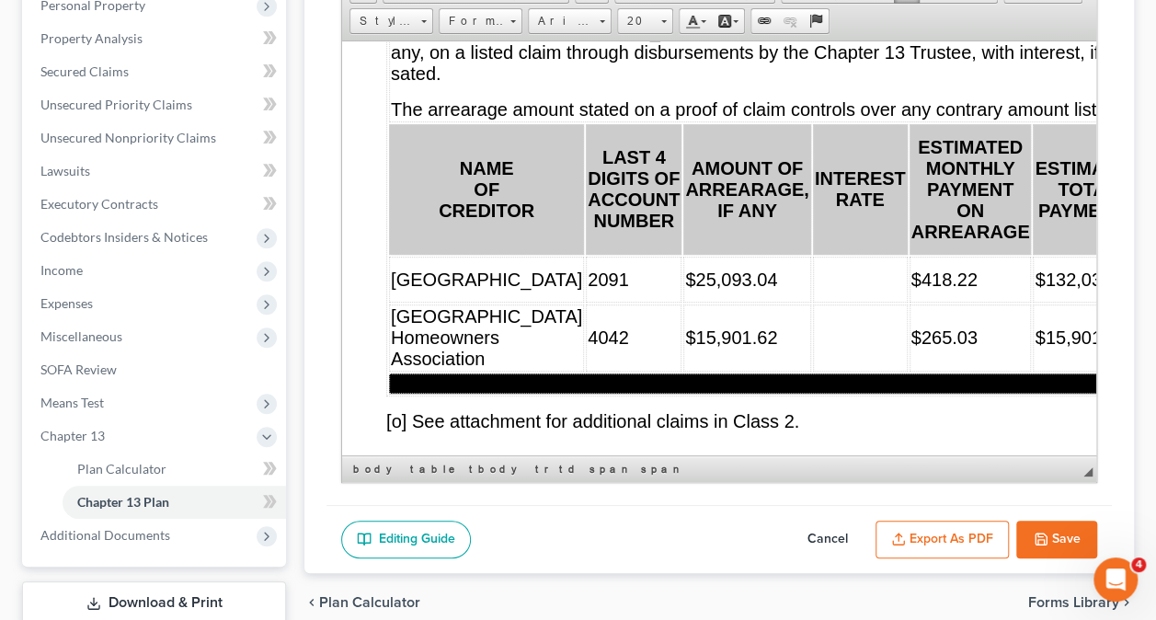
scroll to position [9931, 0]
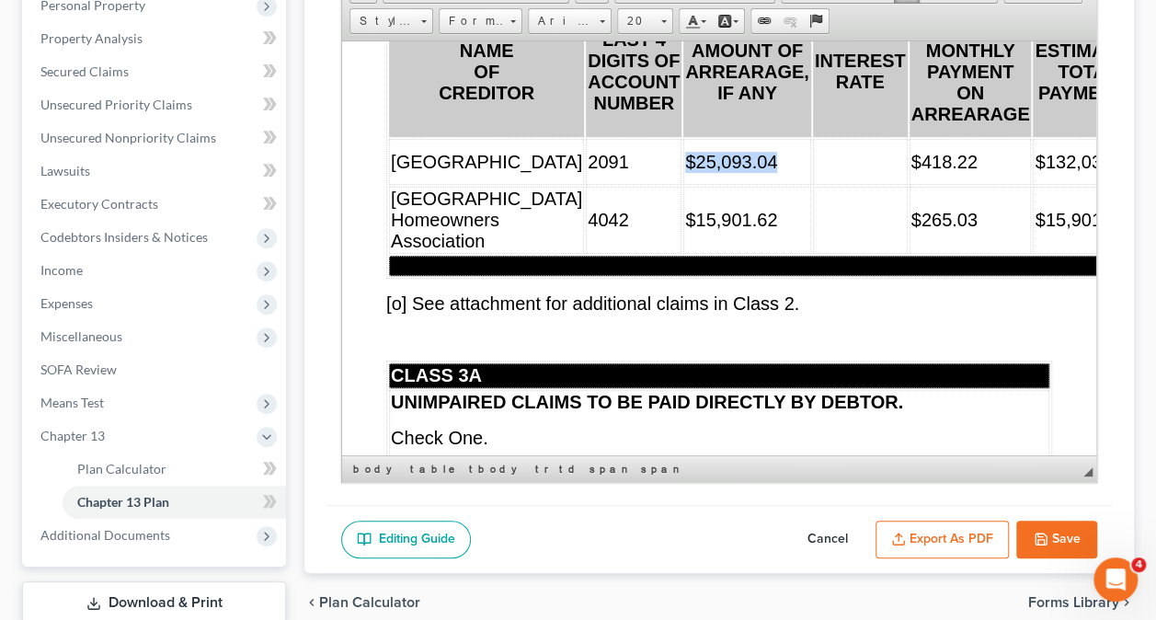
drag, startPoint x: 697, startPoint y: 179, endPoint x: 589, endPoint y: 184, distance: 108.6
click at [589, 184] on tr "Lakeview 2091 $25,093.04 $418.22 $132,031.04 [x] Trustee [o] Debtor" at bounding box center [826, 161] width 874 height 46
click at [698, 184] on td "$25,093.04" at bounding box center [746, 161] width 127 height 46
drag, startPoint x: 697, startPoint y: 186, endPoint x: 574, endPoint y: 185, distance: 123.2
click at [574, 184] on tr "Lakeview 2091 $25,093.04 $418.22 $132,031.04 [x] Trustee [o] Debtor" at bounding box center [826, 161] width 874 height 46
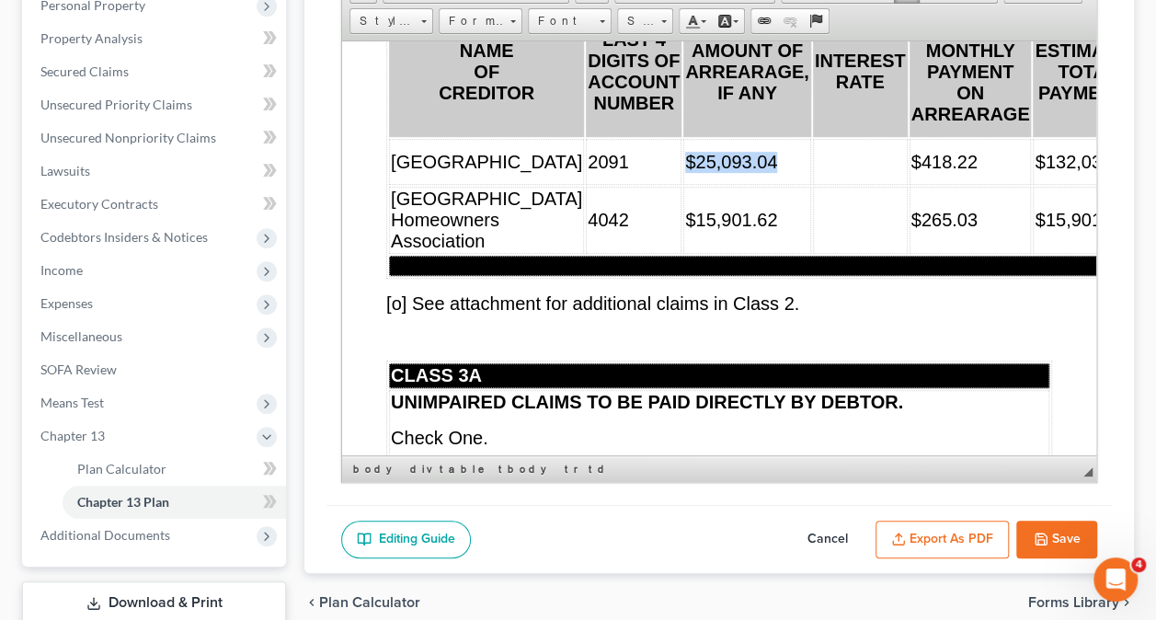
copy tr "$25,093.04"
click at [691, 184] on td at bounding box center [746, 161] width 127 height 46
click at [813, 184] on td at bounding box center [860, 161] width 95 height 46
drag, startPoint x: 660, startPoint y: 189, endPoint x: 596, endPoint y: 188, distance: 64.4
click at [596, 184] on tr "Lakeview 2091 0 $418.22 $132,031.04 [x] Trustee [o] Debtor" at bounding box center [826, 161] width 874 height 46
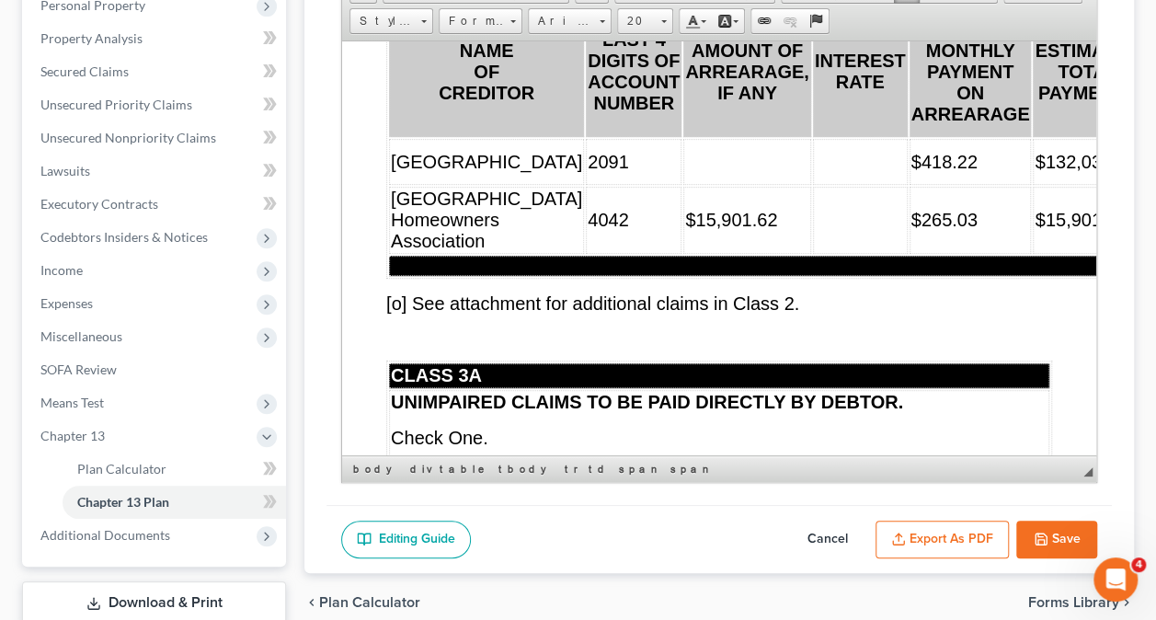
click at [683, 184] on td at bounding box center [746, 161] width 127 height 46
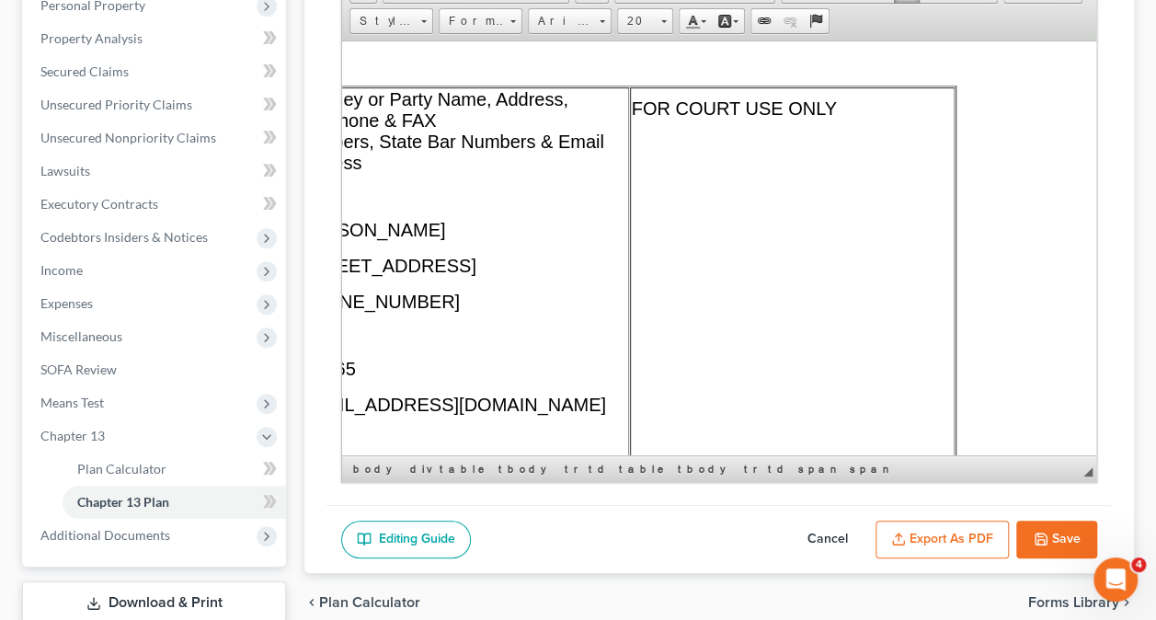
drag, startPoint x: 825, startPoint y: 183, endPoint x: 726, endPoint y: 186, distance: 98.4
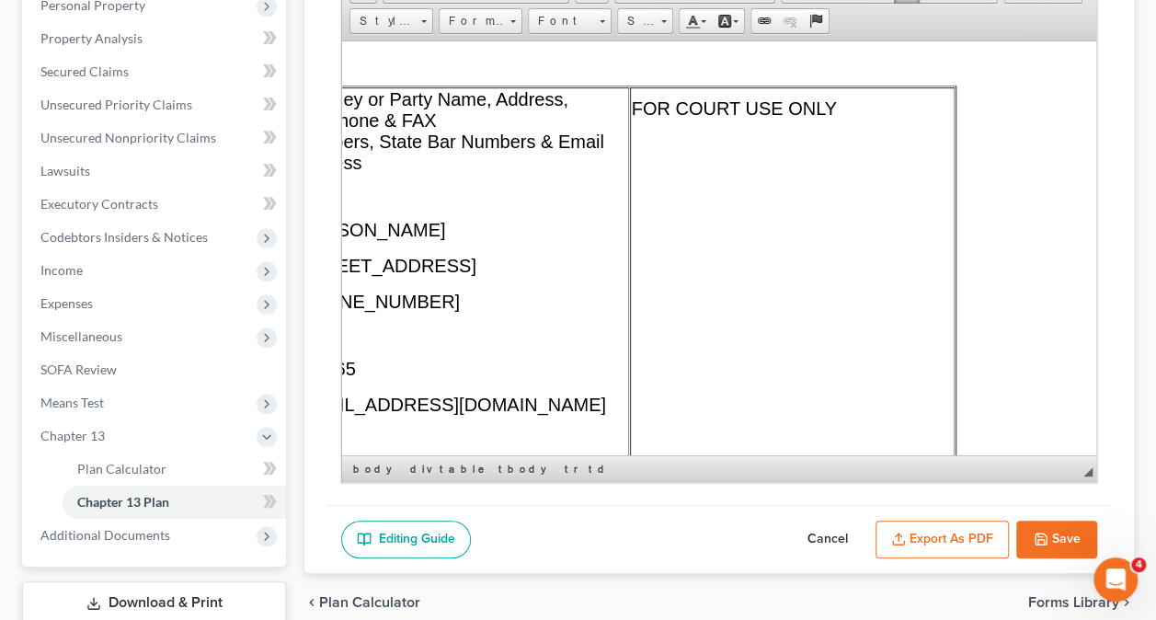
scroll to position [12782, 0]
